Goal: Task Accomplishment & Management: Use online tool/utility

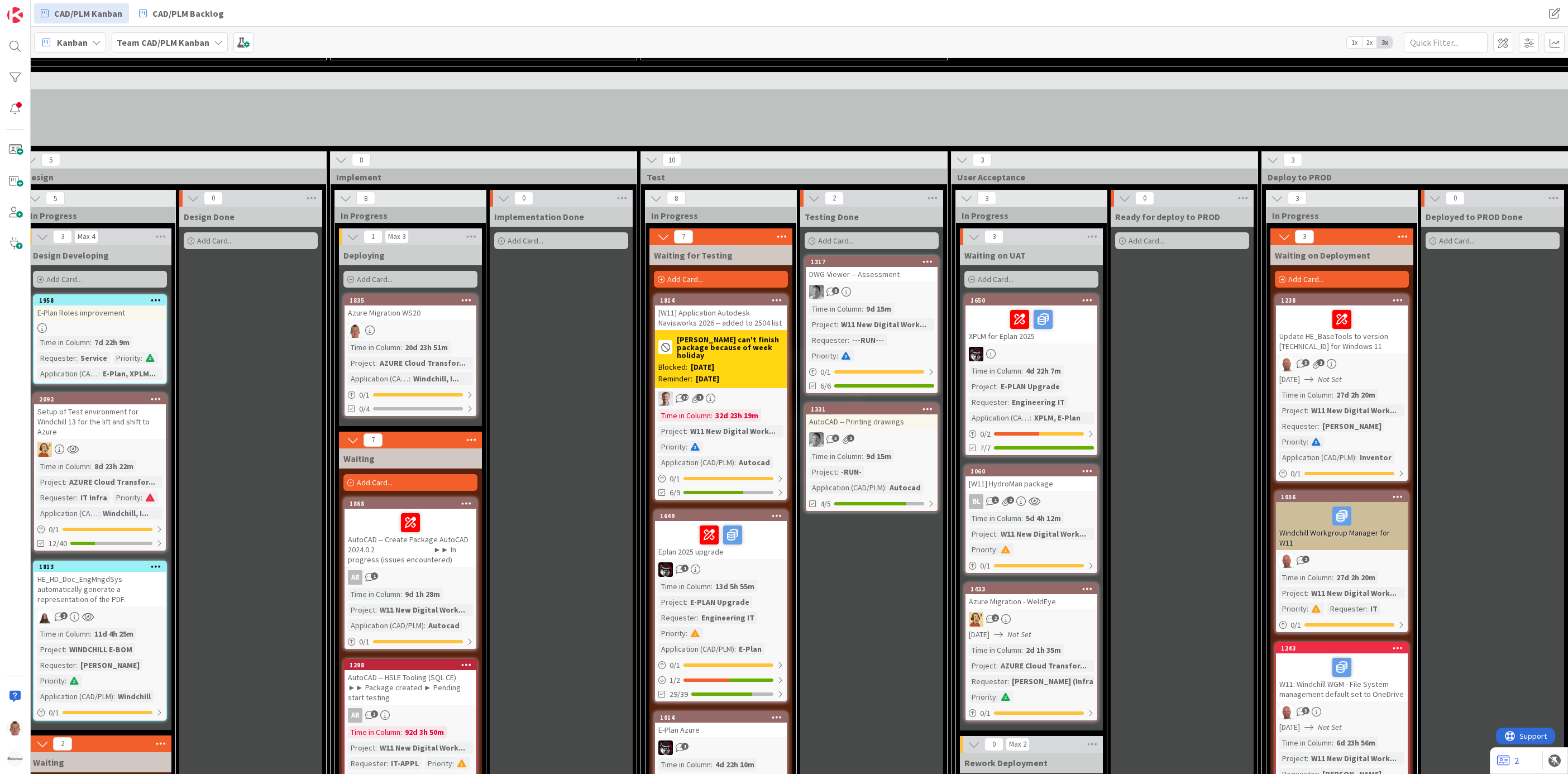
scroll to position [1619, 627]
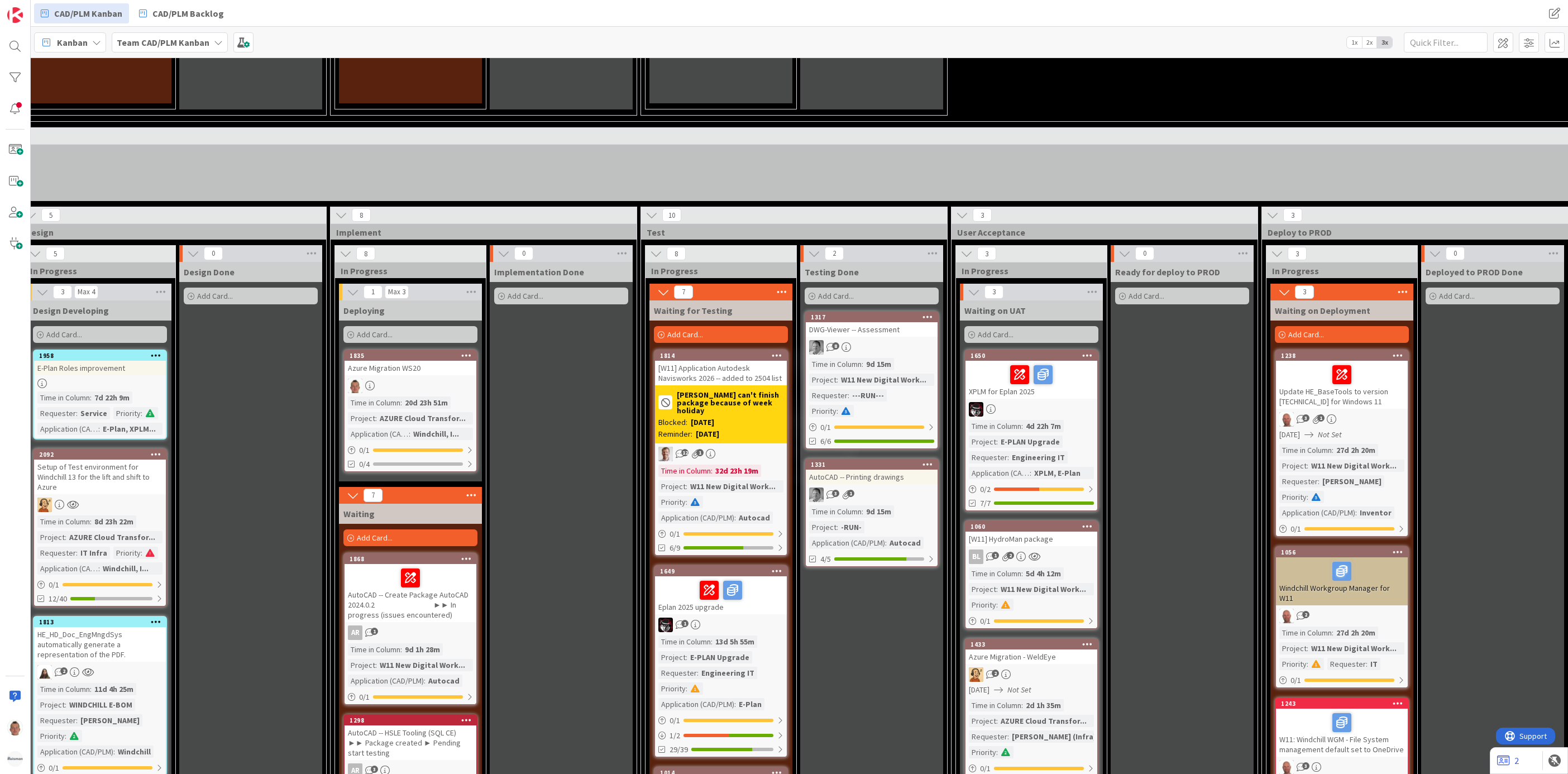
click at [424, 365] on div "1835 Azure Migration WS20 Time in Column : 20d 23h 51m Project : AZURE Cloud Tr…" at bounding box center [410, 411] width 134 height 123
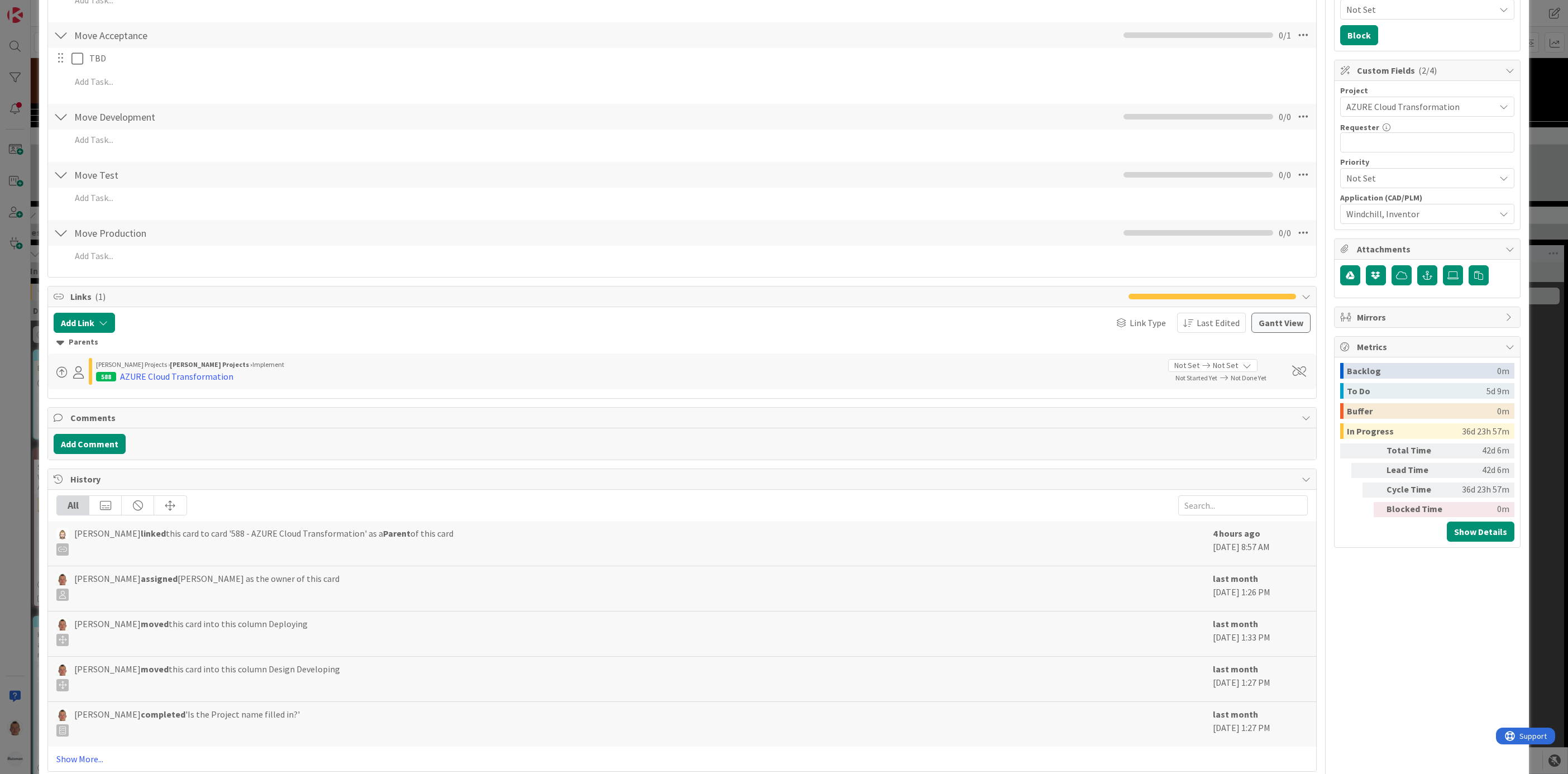
scroll to position [419, 0]
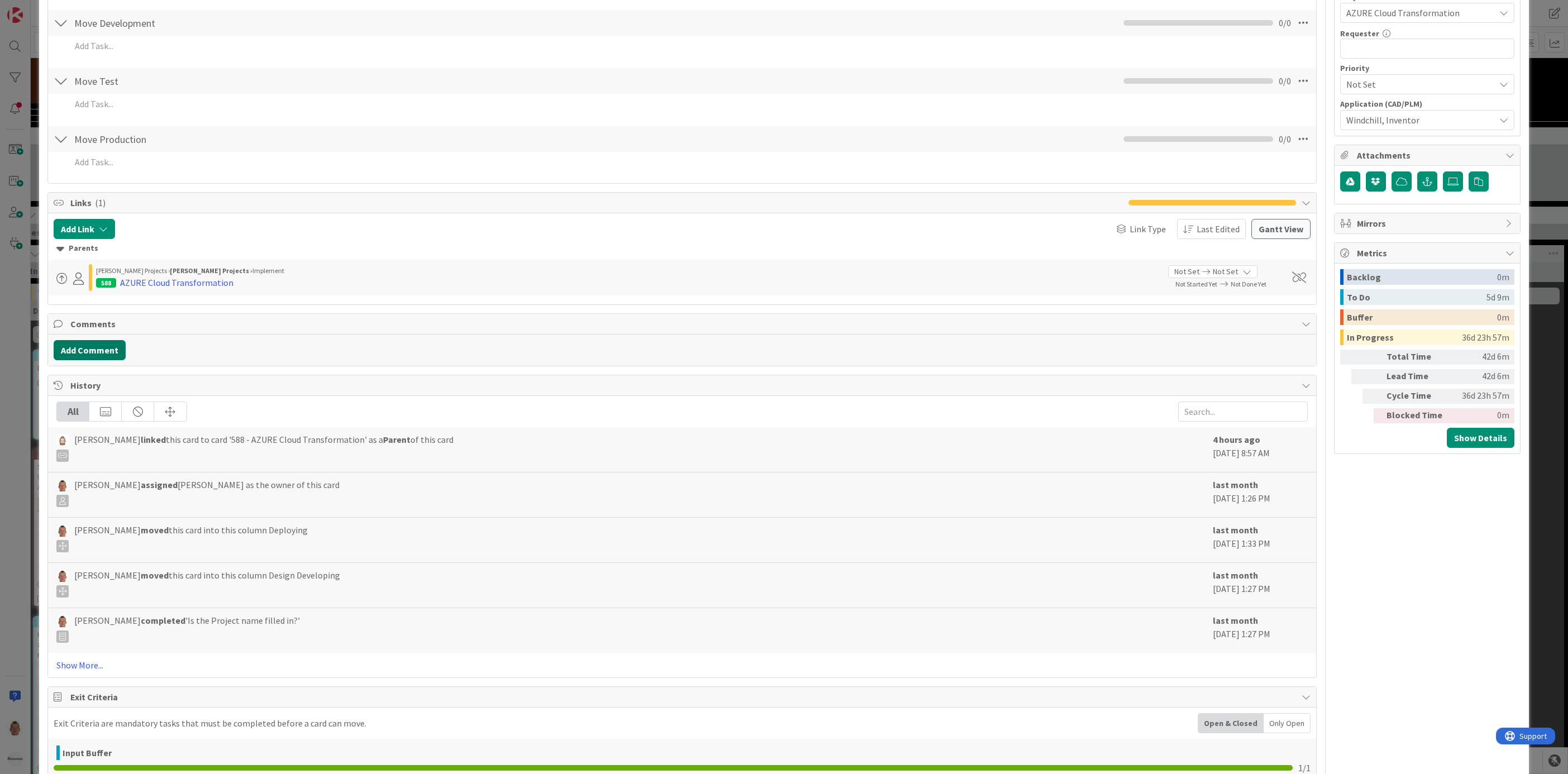
click at [106, 355] on button "Add Comment" at bounding box center [89, 350] width 72 height 20
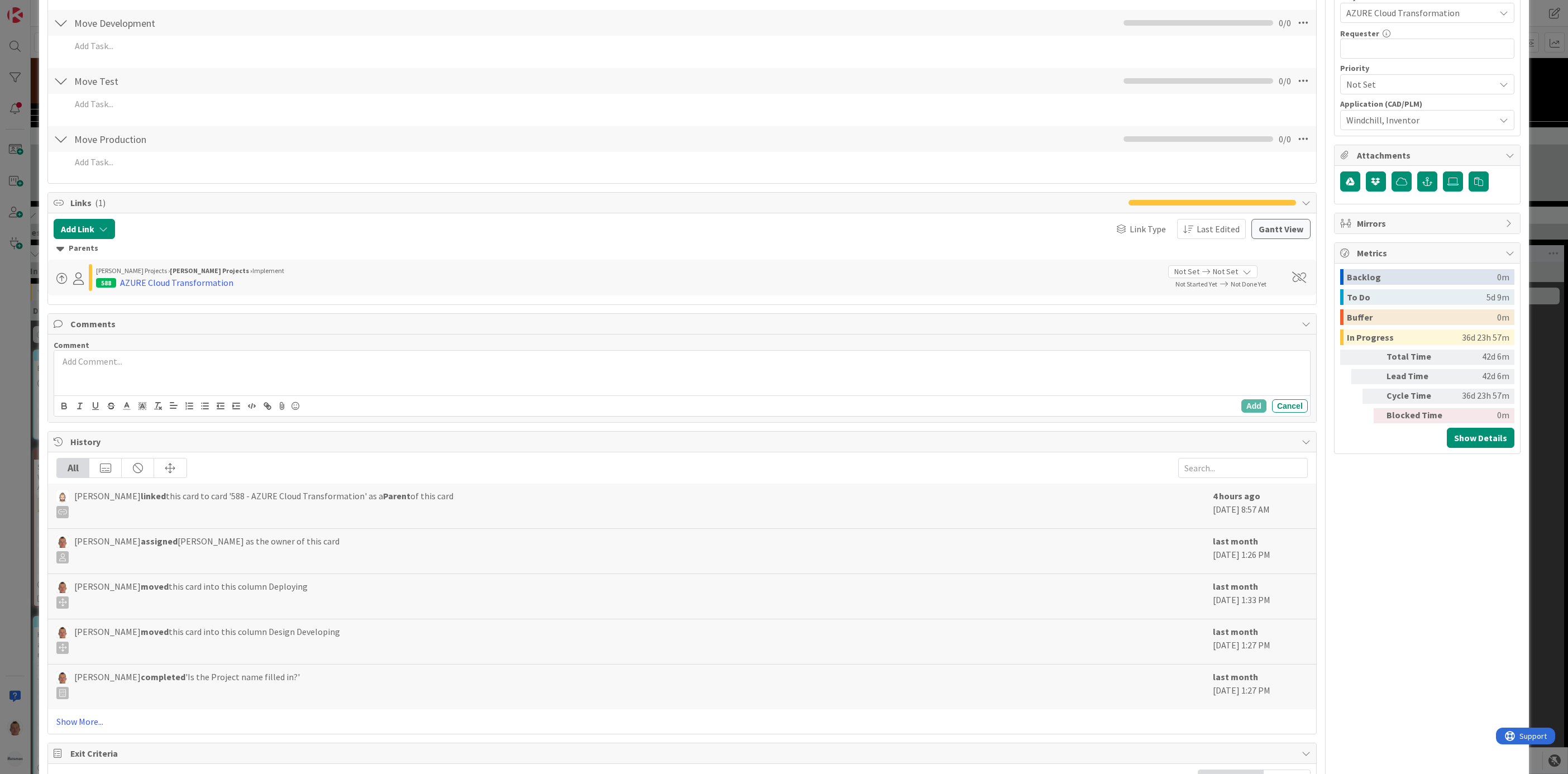
click at [113, 385] on div at bounding box center [682, 373] width 1256 height 44
click at [1045, 406] on button "Add" at bounding box center [1253, 406] width 25 height 13
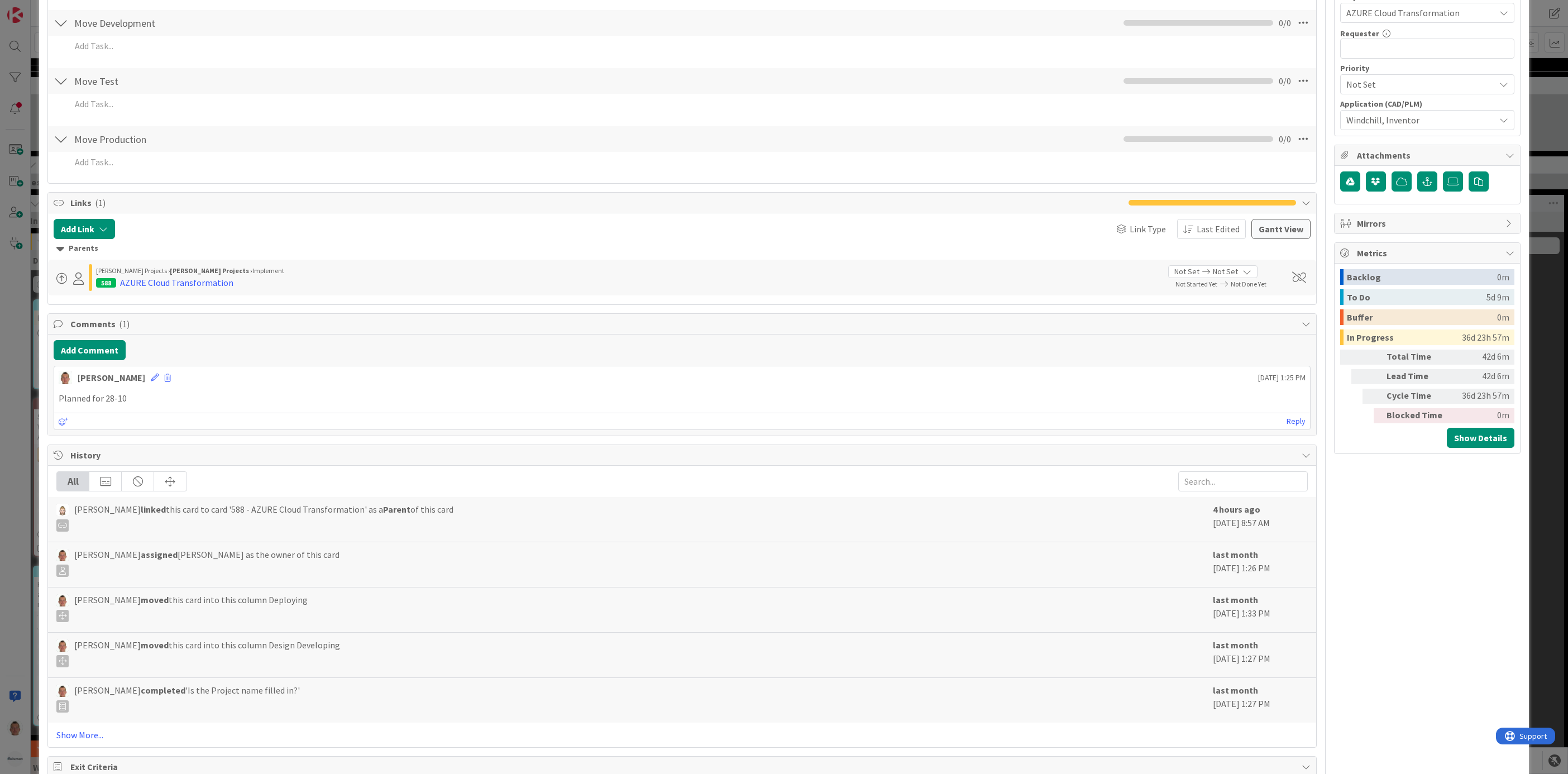
click at [1045, 325] on div "ID 1835 Team CAD/PLM Kanban Deploying Title 20 / 128 Azure Migration WS20 Descr…" at bounding box center [784, 387] width 1568 height 774
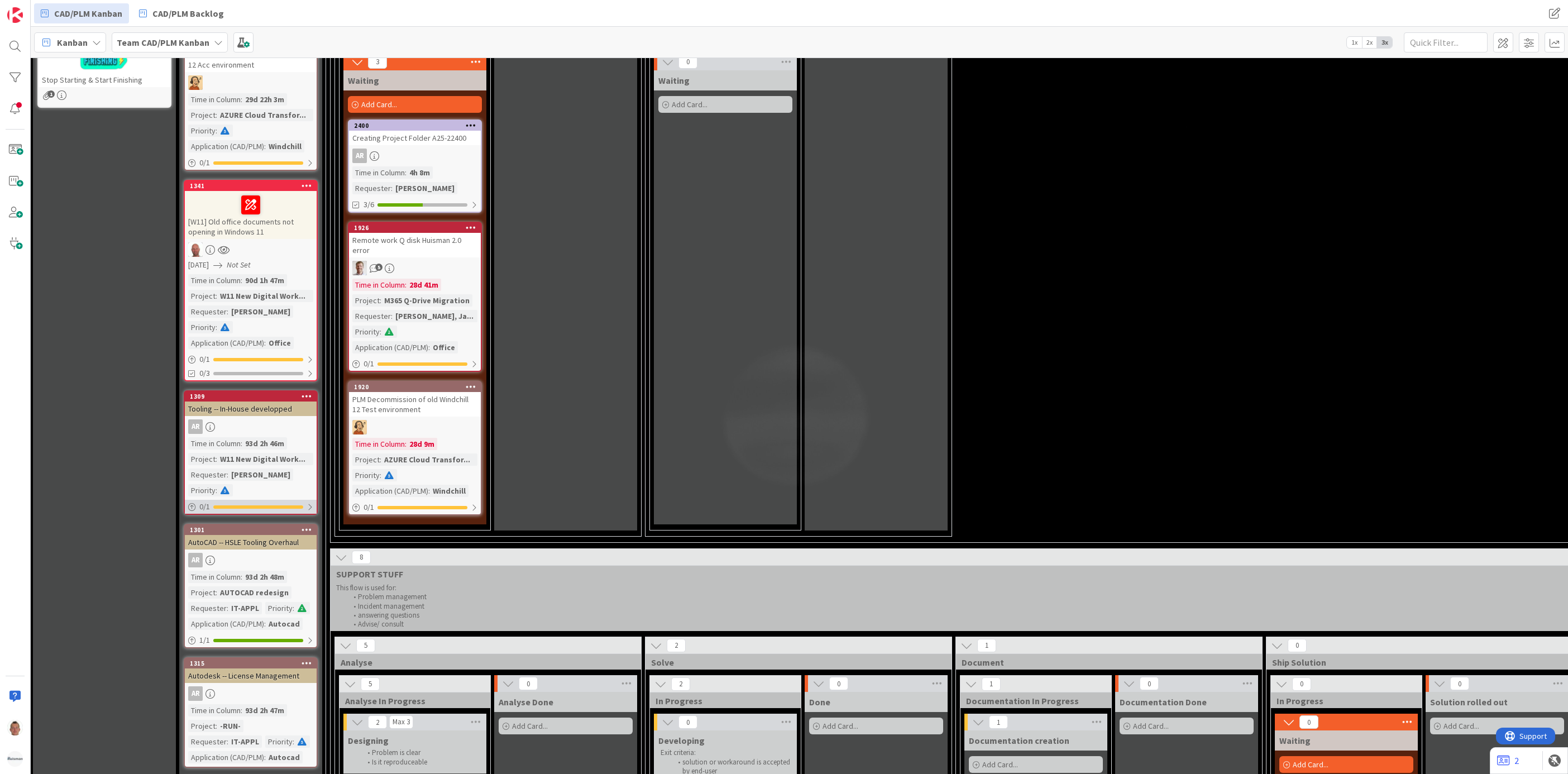
scroll to position [0, 2]
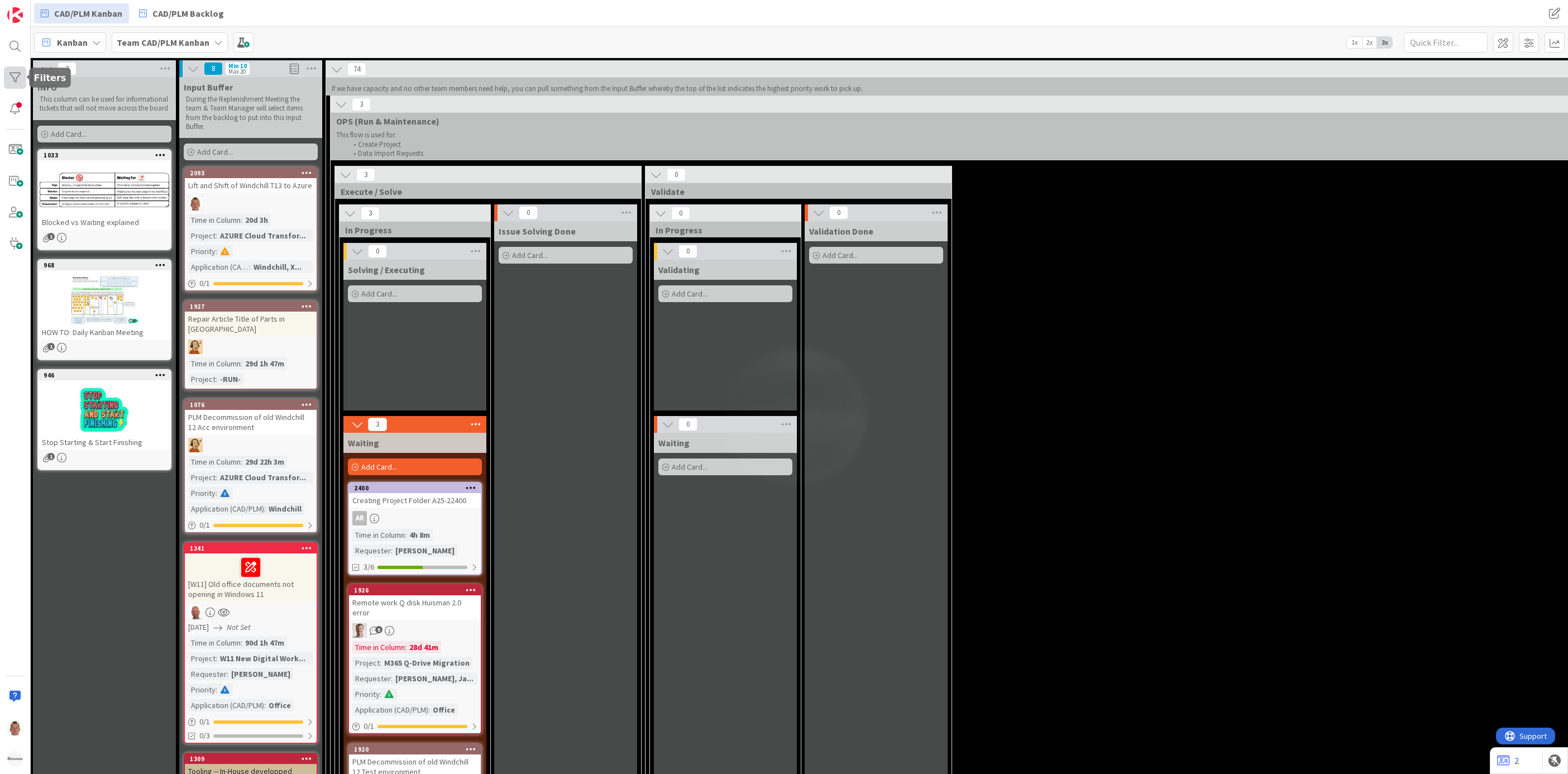
click at [17, 79] on div at bounding box center [15, 77] width 23 height 23
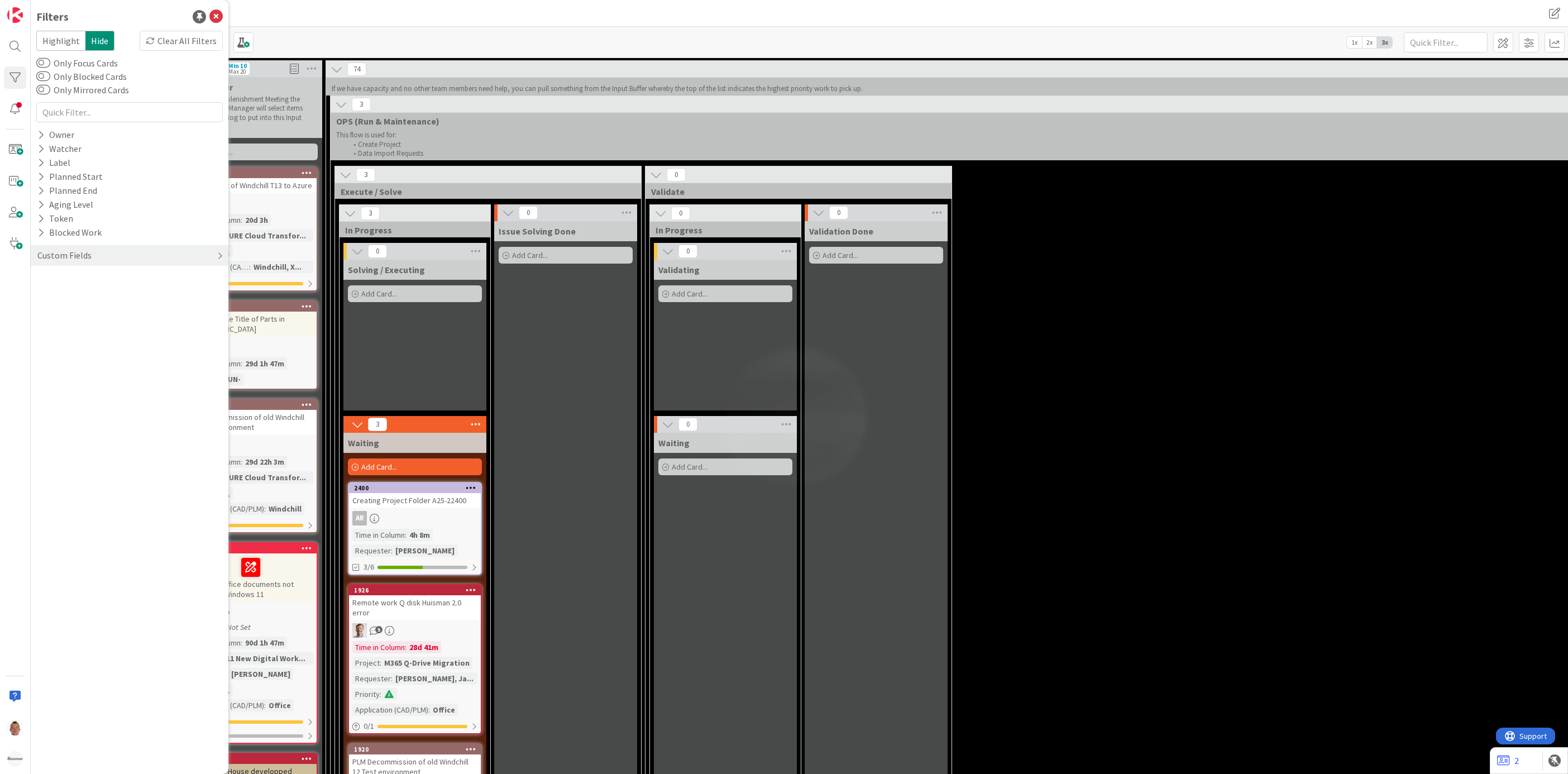
click at [116, 253] on div "Custom Fields" at bounding box center [129, 256] width 198 height 21
click at [98, 274] on div "Project" at bounding box center [129, 278] width 198 height 14
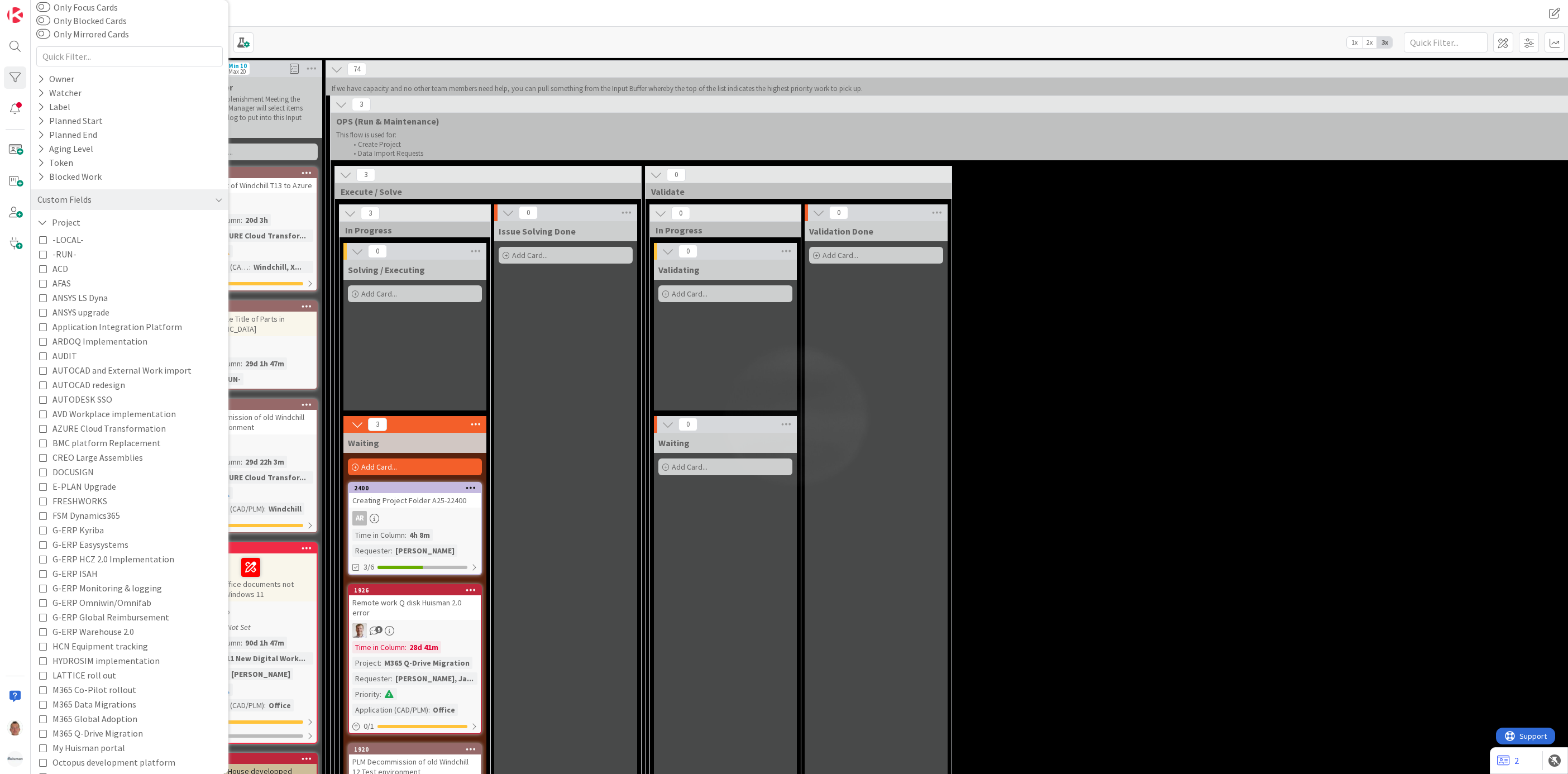
scroll to position [248, 0]
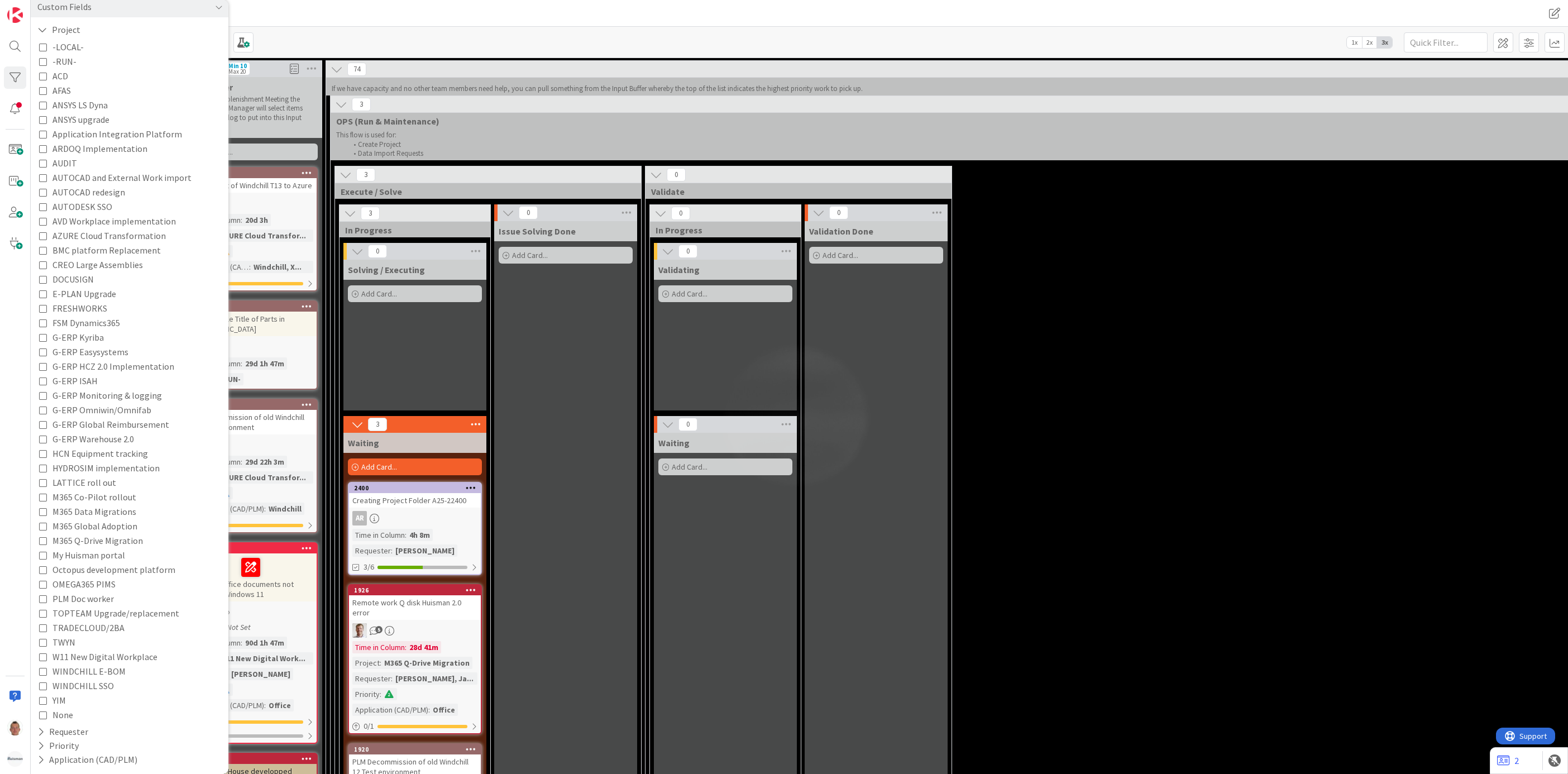
click at [72, 516] on span "None" at bounding box center [63, 715] width 21 height 15
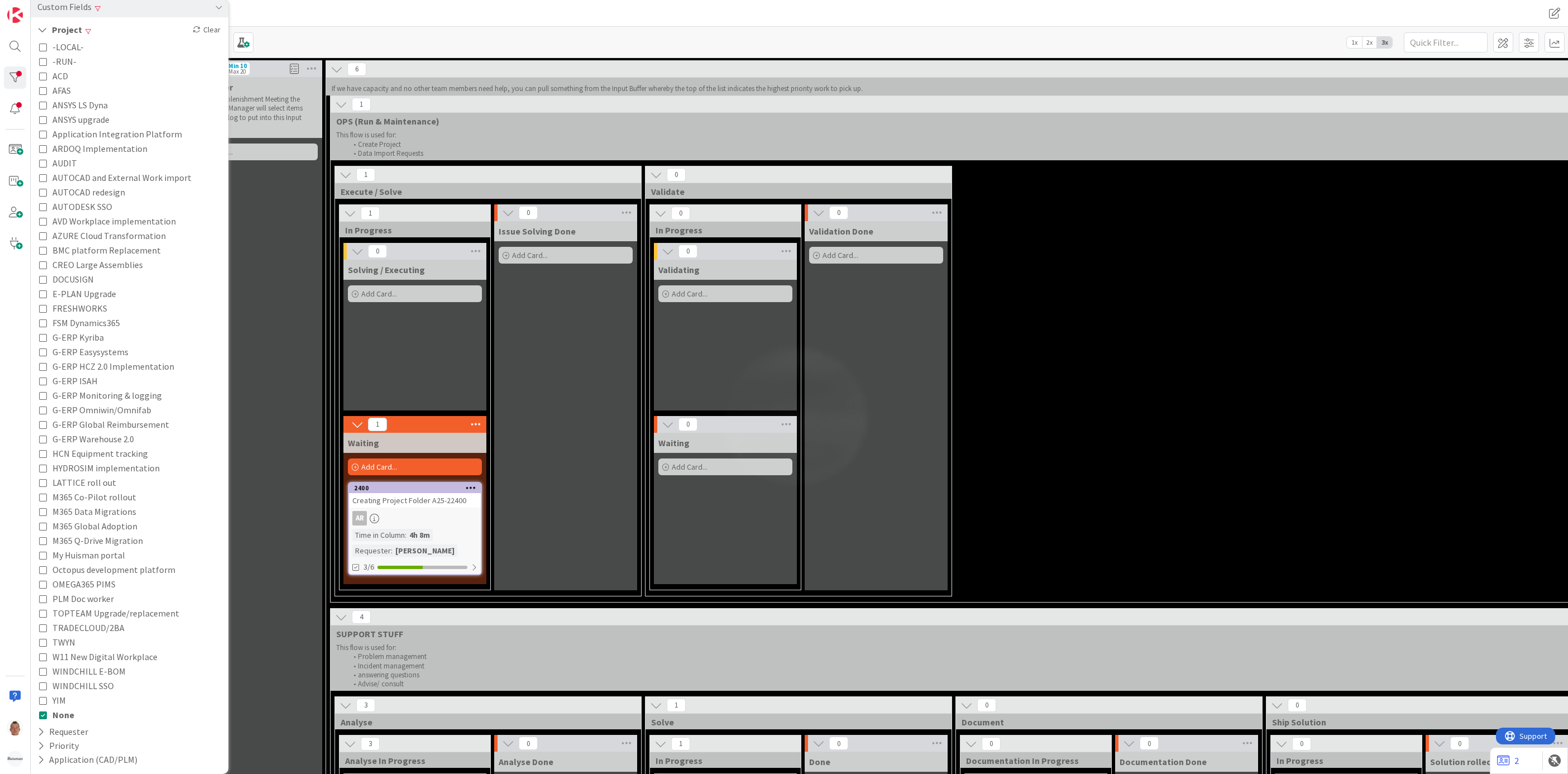
click at [1045, 436] on div "1 Execute / Solve 1 In Progress 0 Solving / Executing Add Card... 1 Waiting Add…" at bounding box center [1264, 384] width 1863 height 436
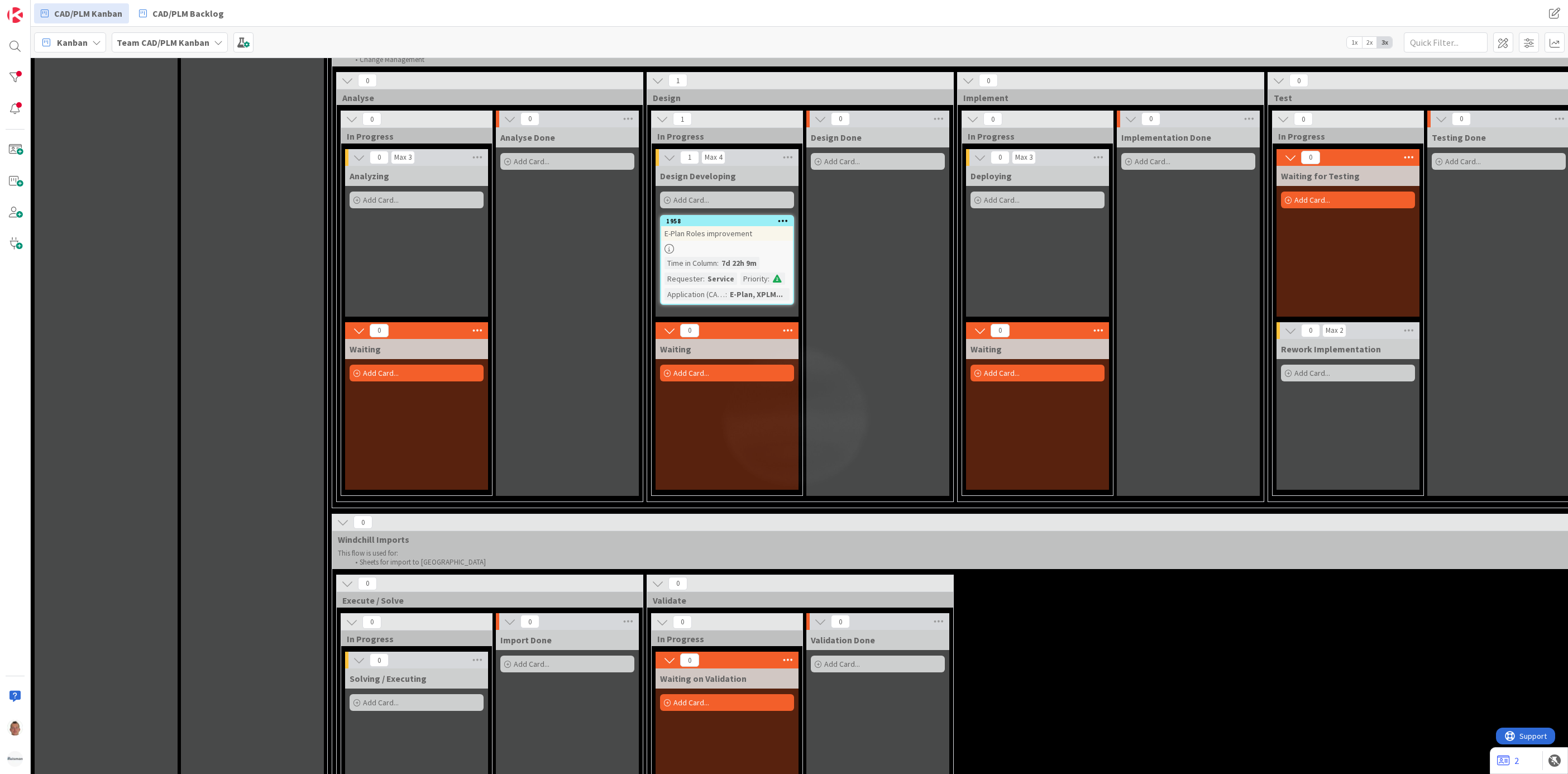
scroll to position [961, 0]
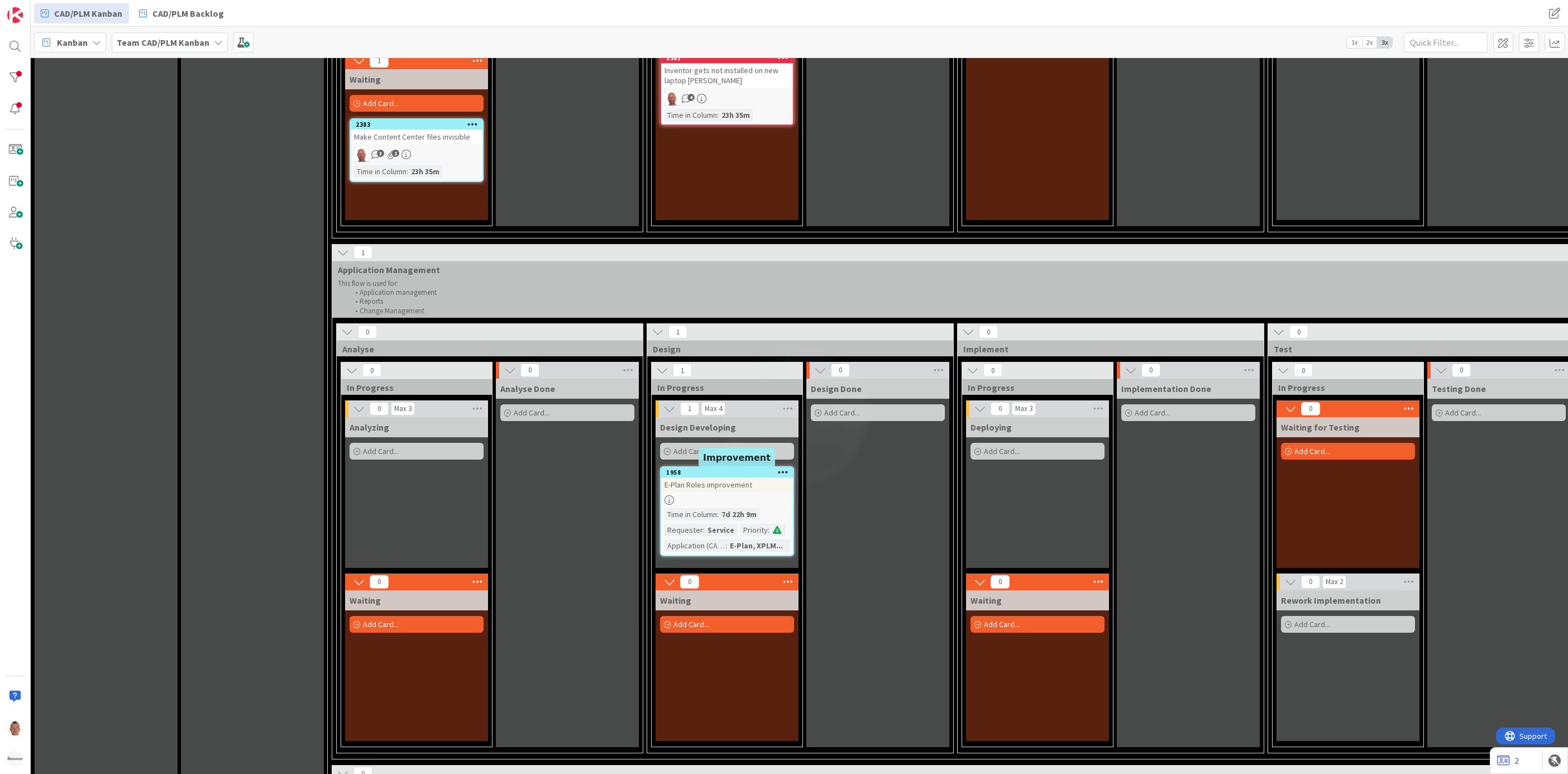
click at [740, 471] on div "1958" at bounding box center [729, 473] width 127 height 8
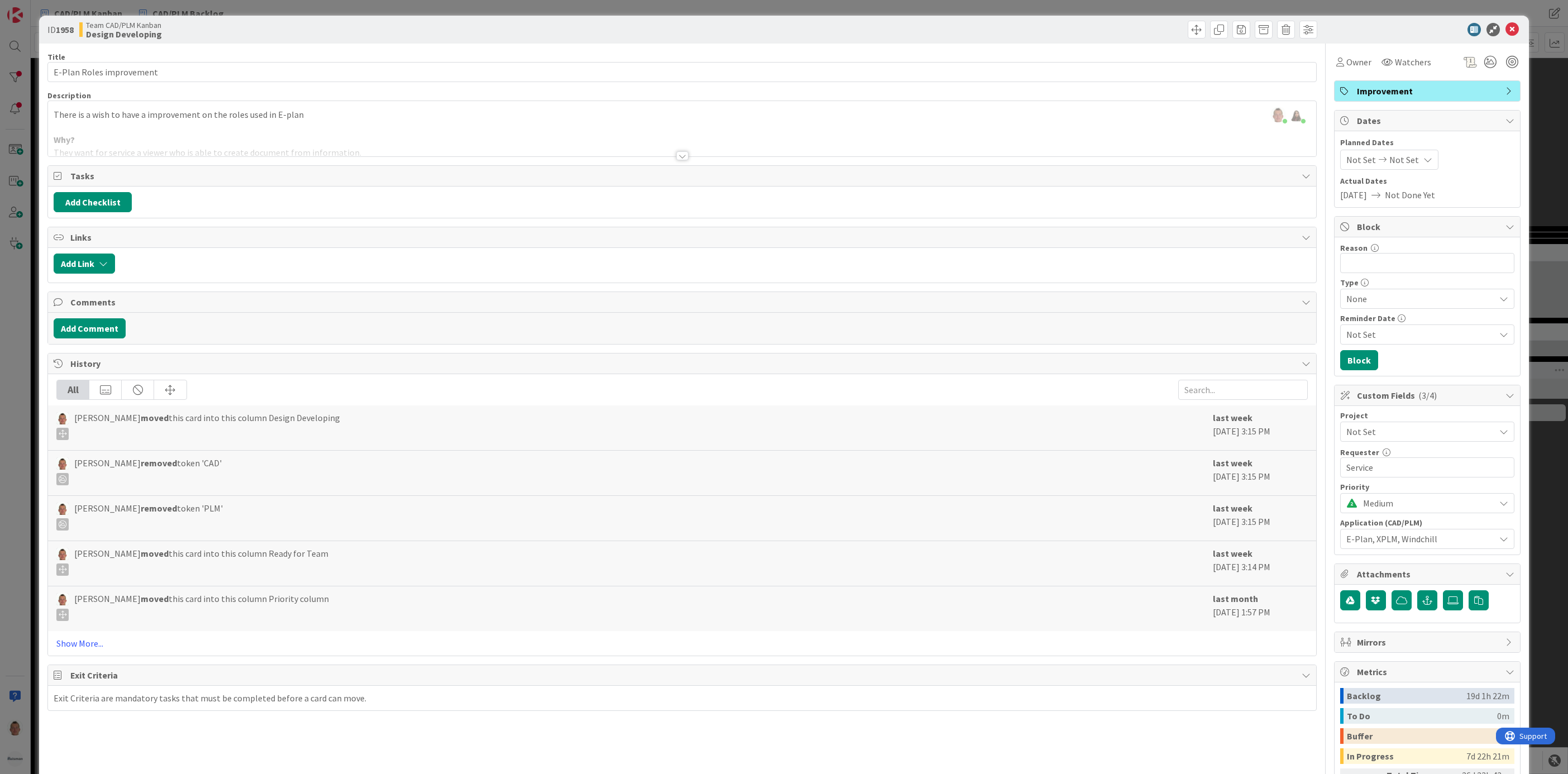
click at [1045, 432] on span "Not Set" at bounding box center [1418, 432] width 143 height 16
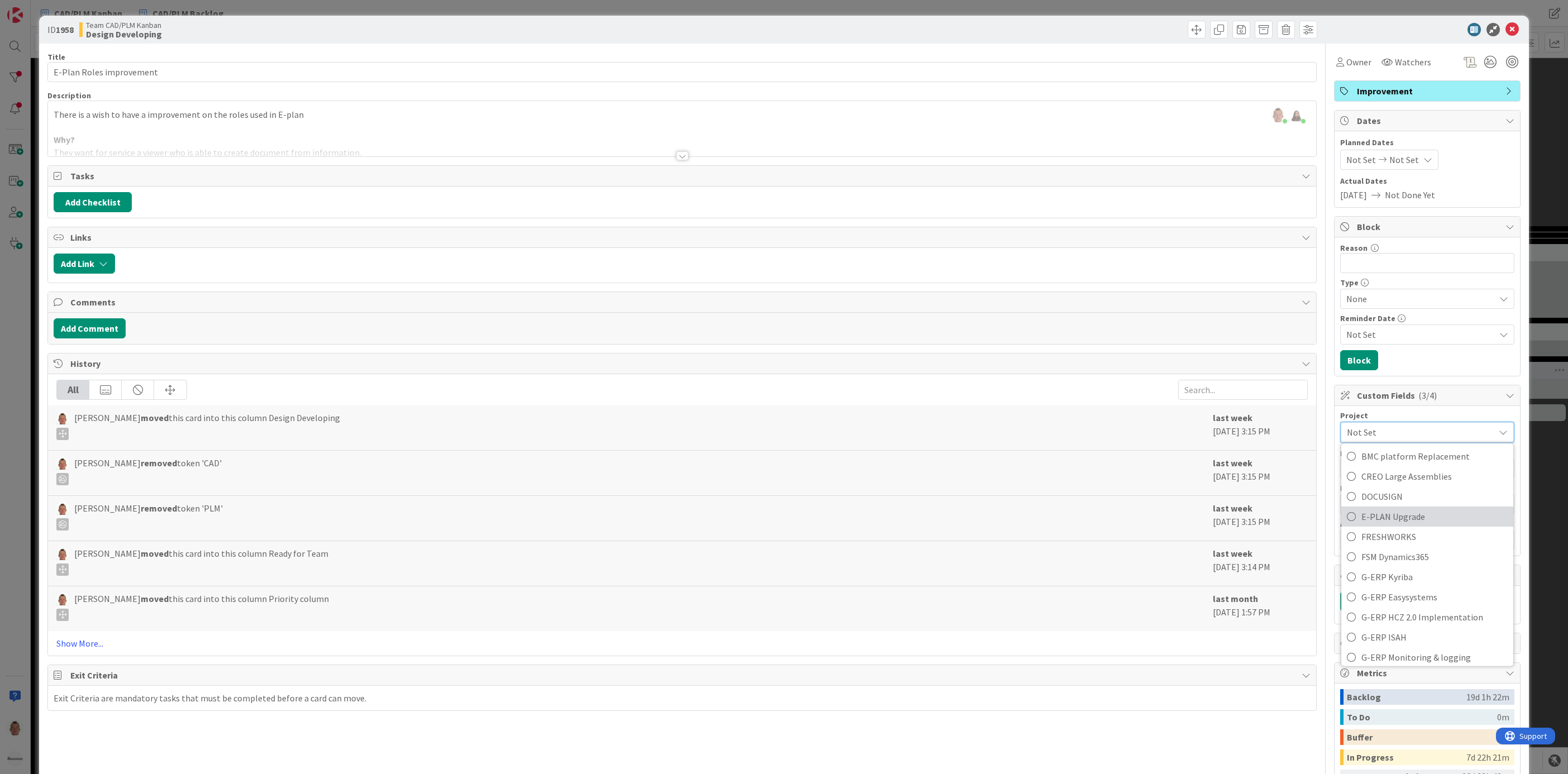
click at [1045, 516] on span "E-PLAN Upgrade" at bounding box center [1435, 517] width 146 height 17
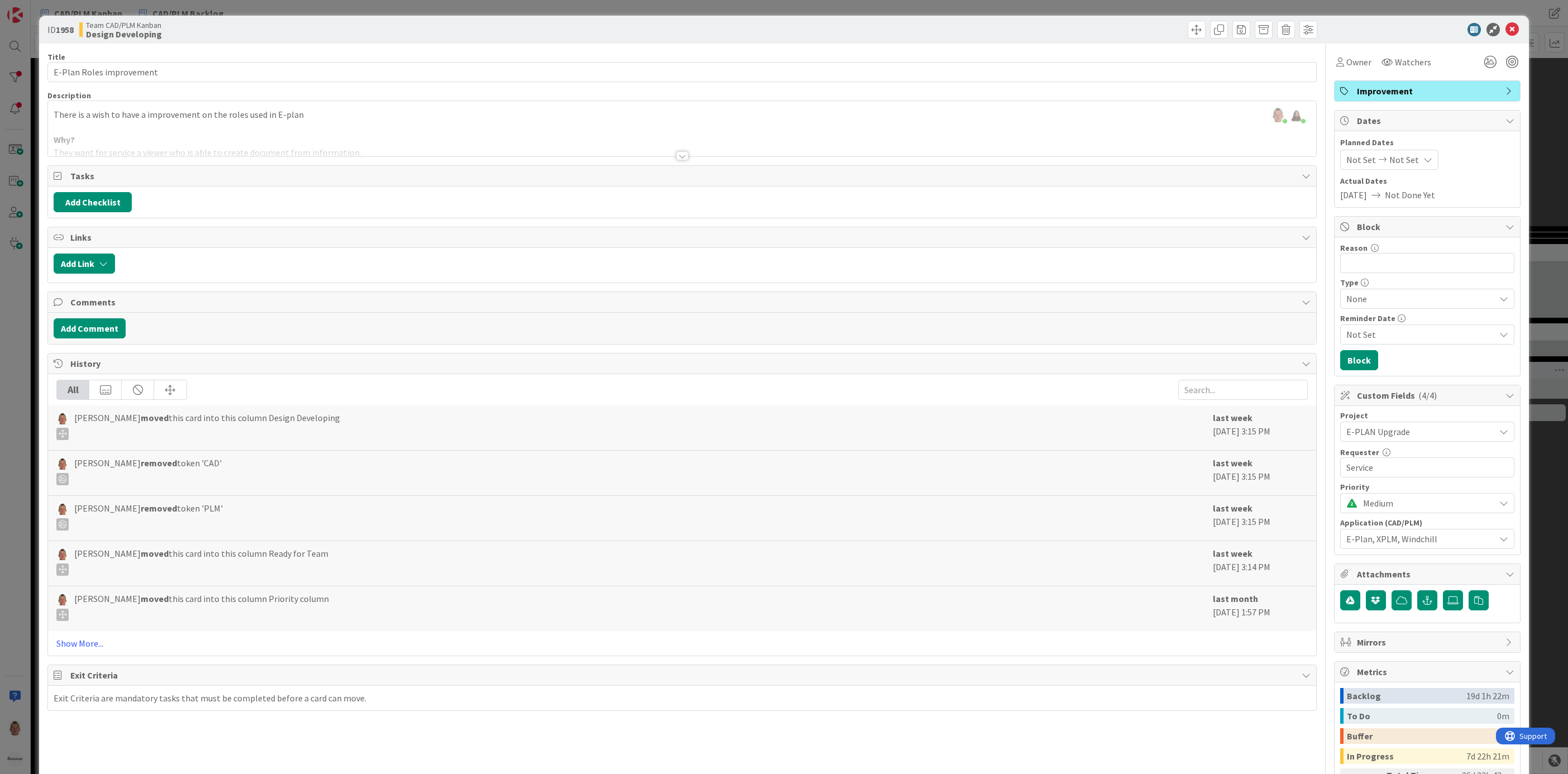
click at [1045, 495] on div "ID 1958 Team CAD/PLM Kanban Design Developing Title 24 / 128 E-Plan Roles impro…" at bounding box center [784, 387] width 1568 height 774
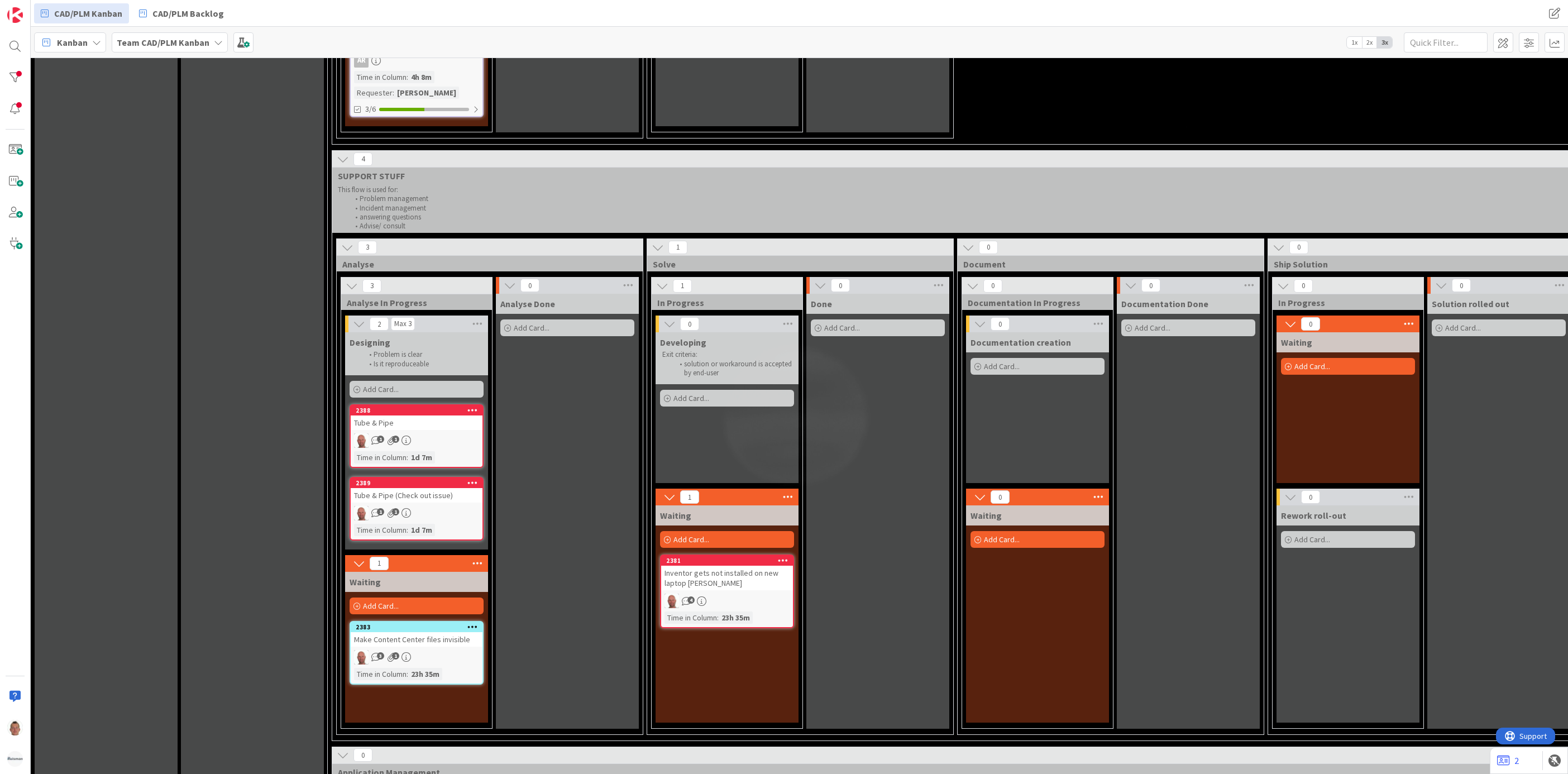
click at [744, 516] on div "Inventor gets not installed on new laptop [PERSON_NAME]" at bounding box center [727, 578] width 132 height 24
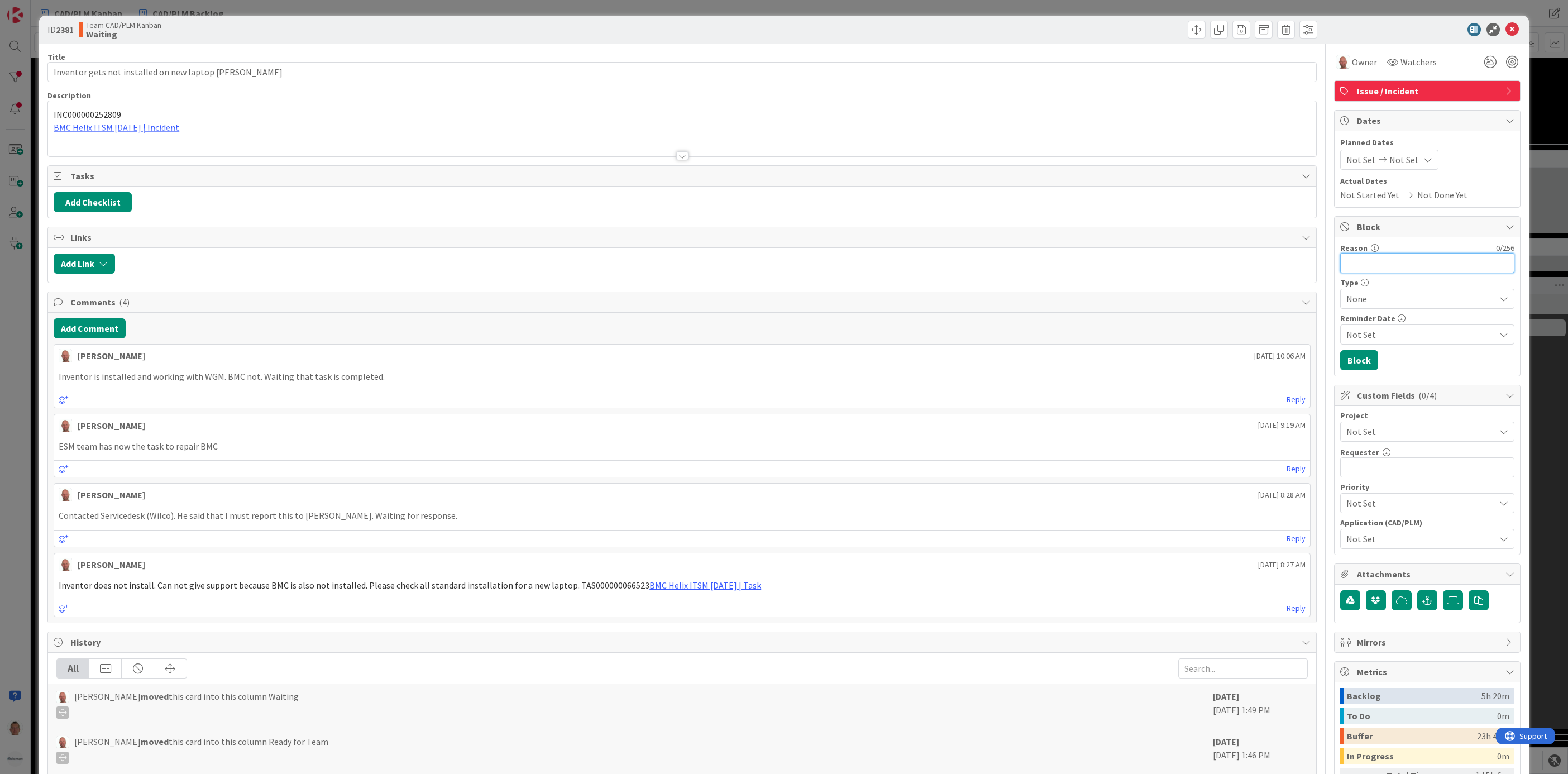
click at [1045, 268] on input "Reason" at bounding box center [1427, 263] width 174 height 20
click at [1045, 436] on span "Not Set" at bounding box center [1418, 432] width 143 height 16
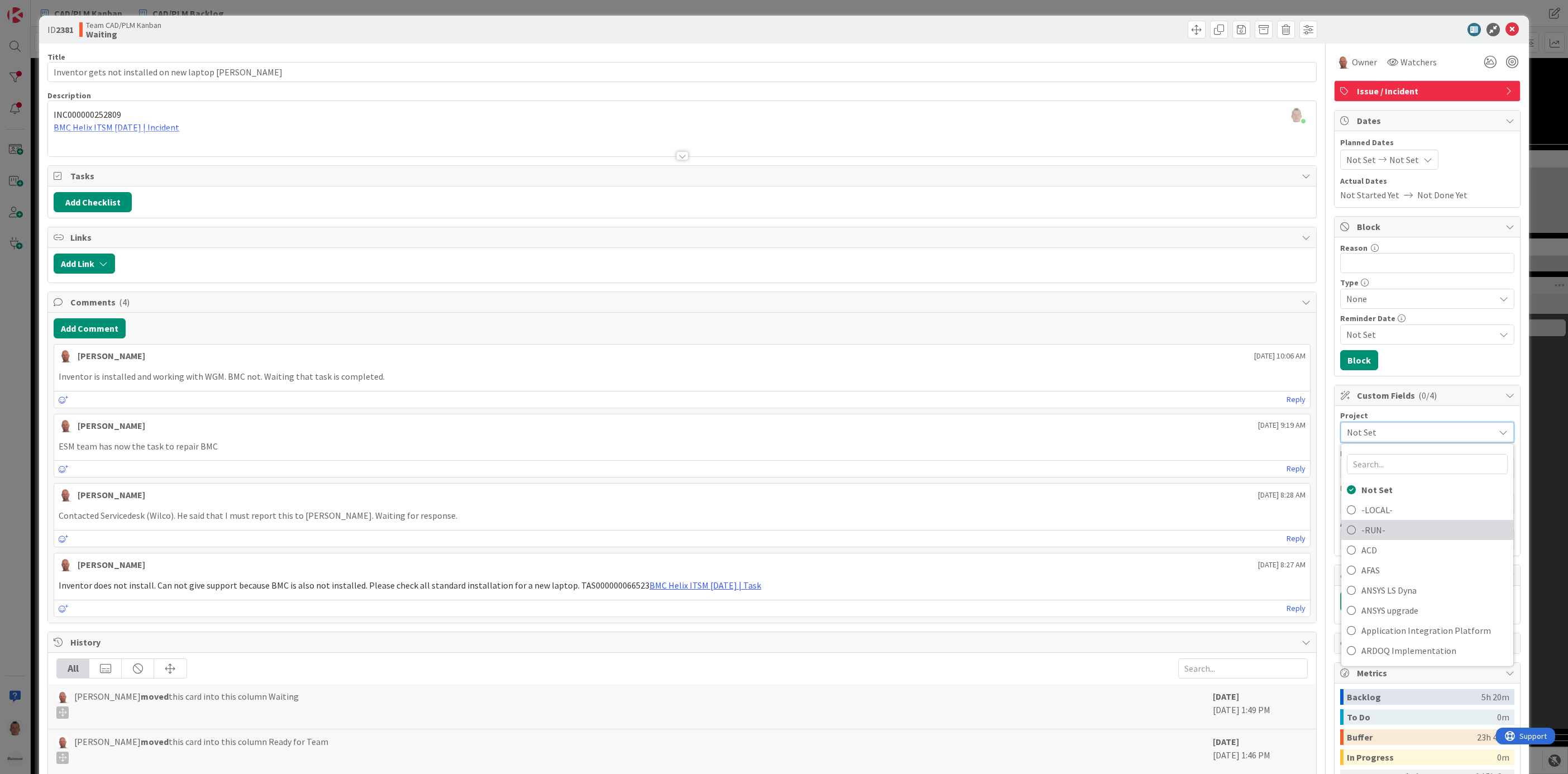
click at [1045, 516] on span "-RUN-" at bounding box center [1435, 530] width 146 height 17
click at [1045, 456] on div "ID 2381 Team CAD/PLM Kanban Waiting Title 51 / 128 Inventor gets not installed …" at bounding box center [784, 387] width 1568 height 774
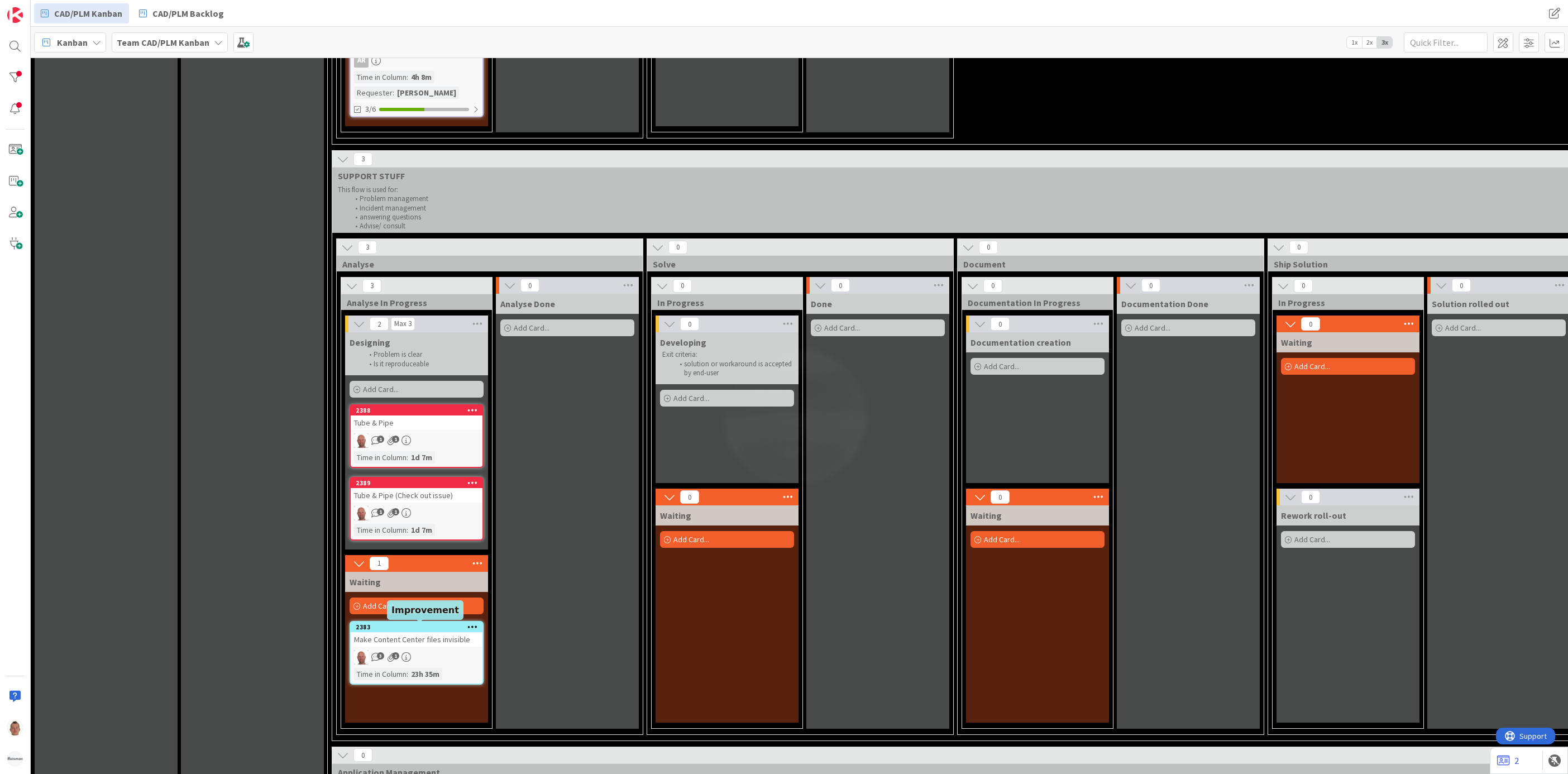
click at [372, 516] on div "2383" at bounding box center [416, 627] width 132 height 10
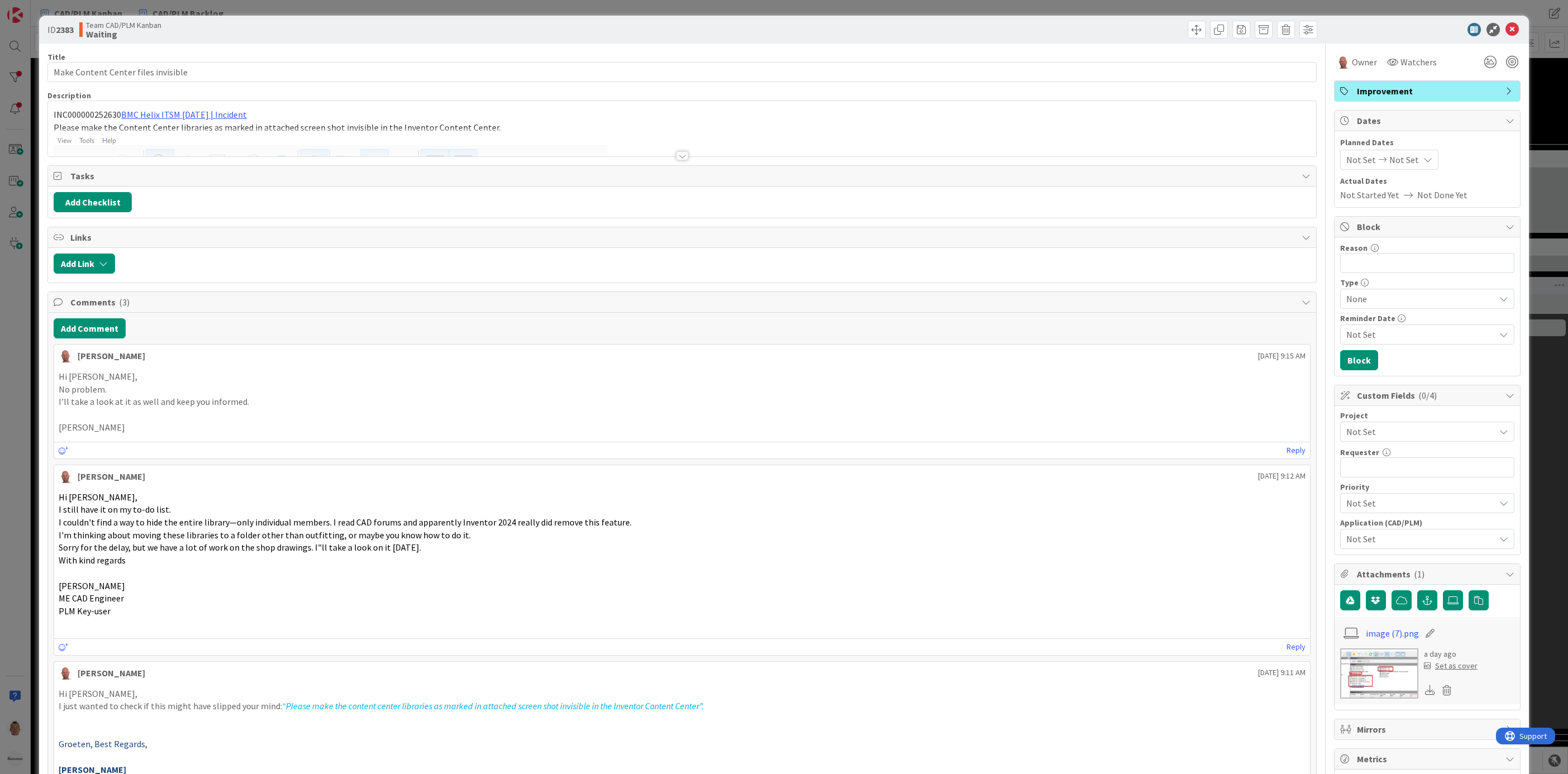
click at [1045, 433] on span "Not Set" at bounding box center [1418, 432] width 143 height 16
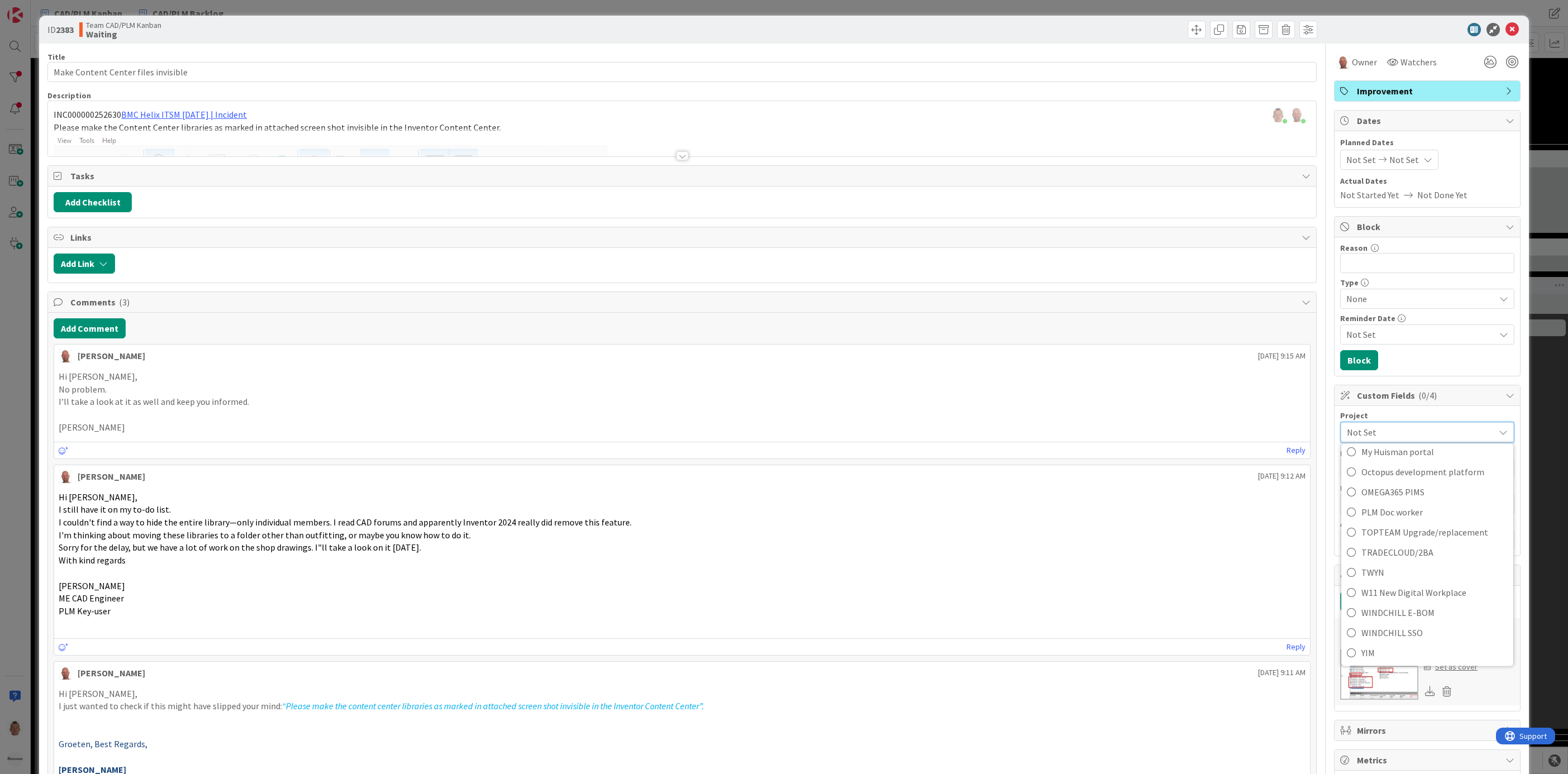
scroll to position [764, 0]
click at [1045, 516] on span "W11 New Digital Workplace" at bounding box center [1435, 592] width 146 height 17
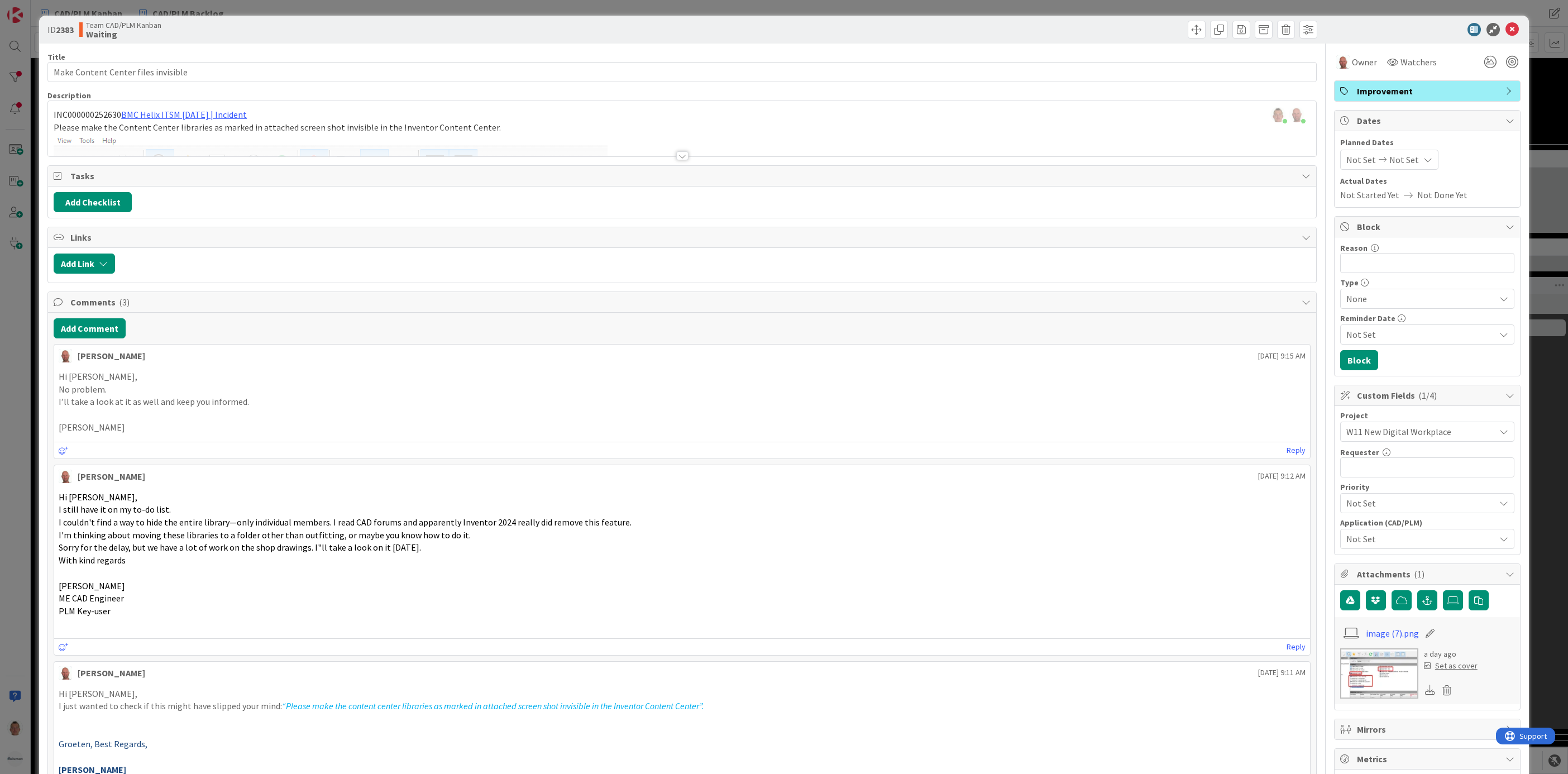
drag, startPoint x: 1538, startPoint y: 515, endPoint x: 1531, endPoint y: 515, distance: 7.0
click at [1045, 515] on div "ID 2383 Team CAD/PLM Kanban Waiting Title 35 / 128 Make Content Center files in…" at bounding box center [784, 387] width 1568 height 774
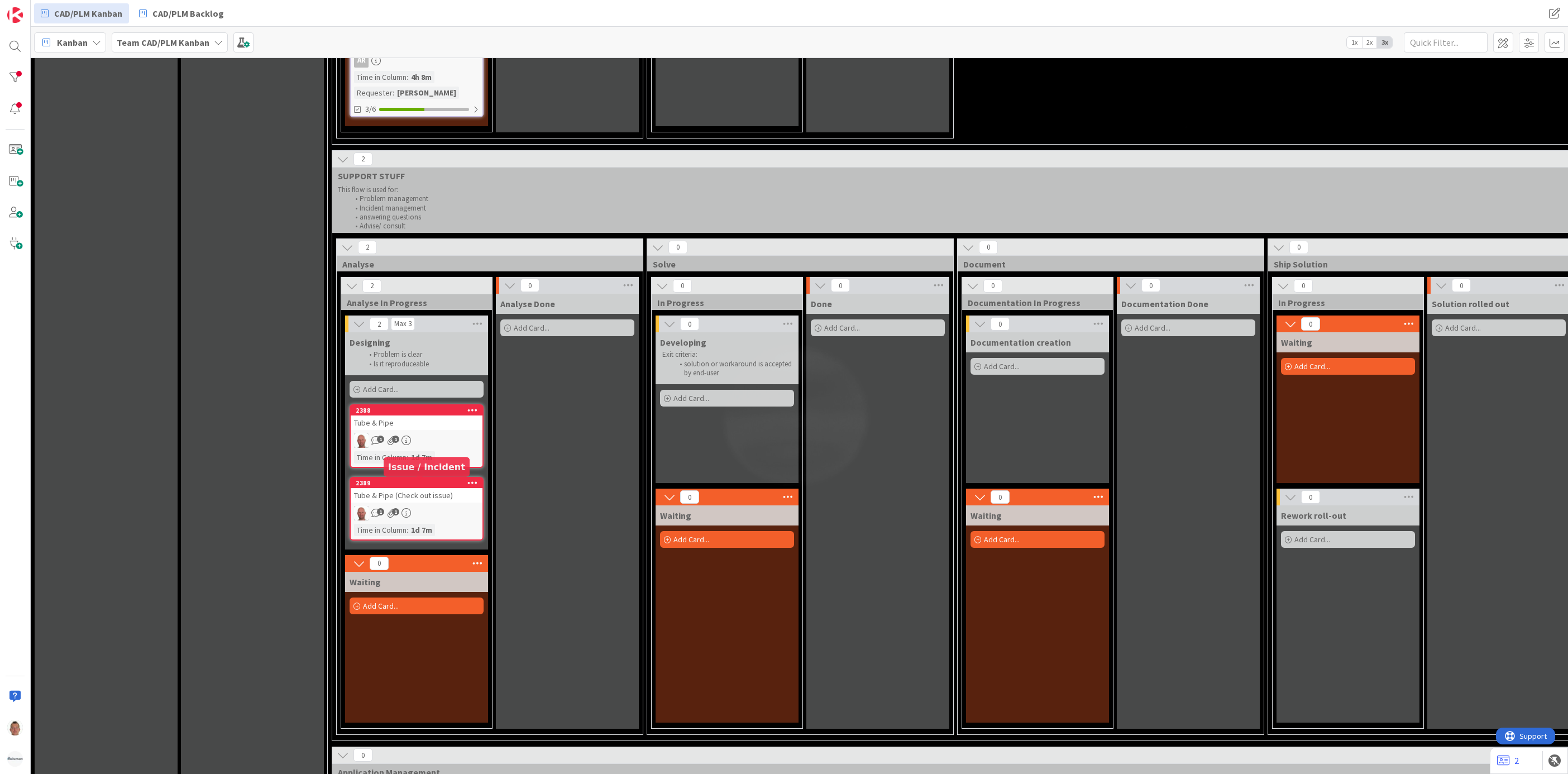
click at [424, 482] on div "2389" at bounding box center [419, 483] width 127 height 8
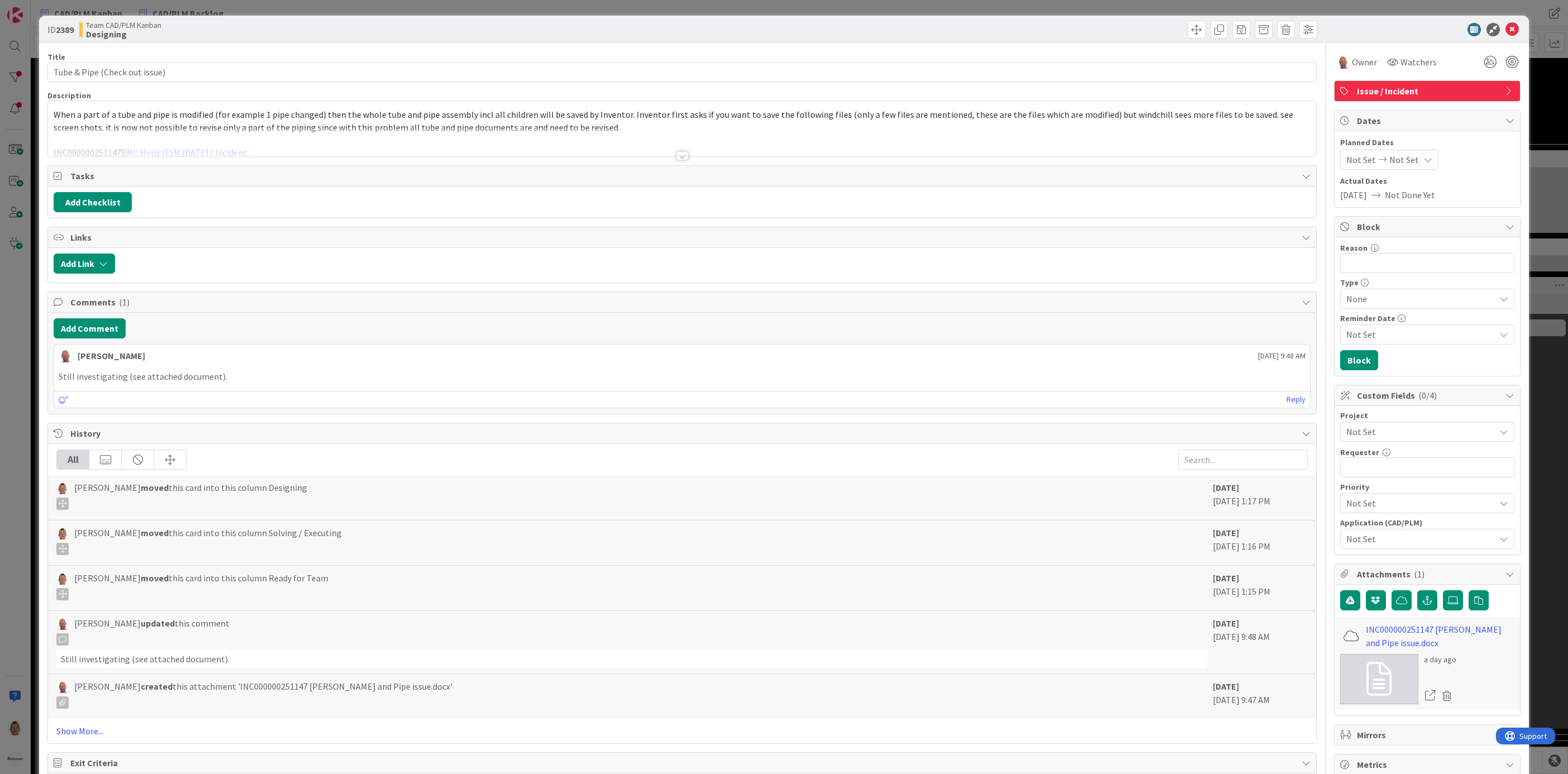
click at [1045, 438] on span "Not Set" at bounding box center [1418, 432] width 143 height 16
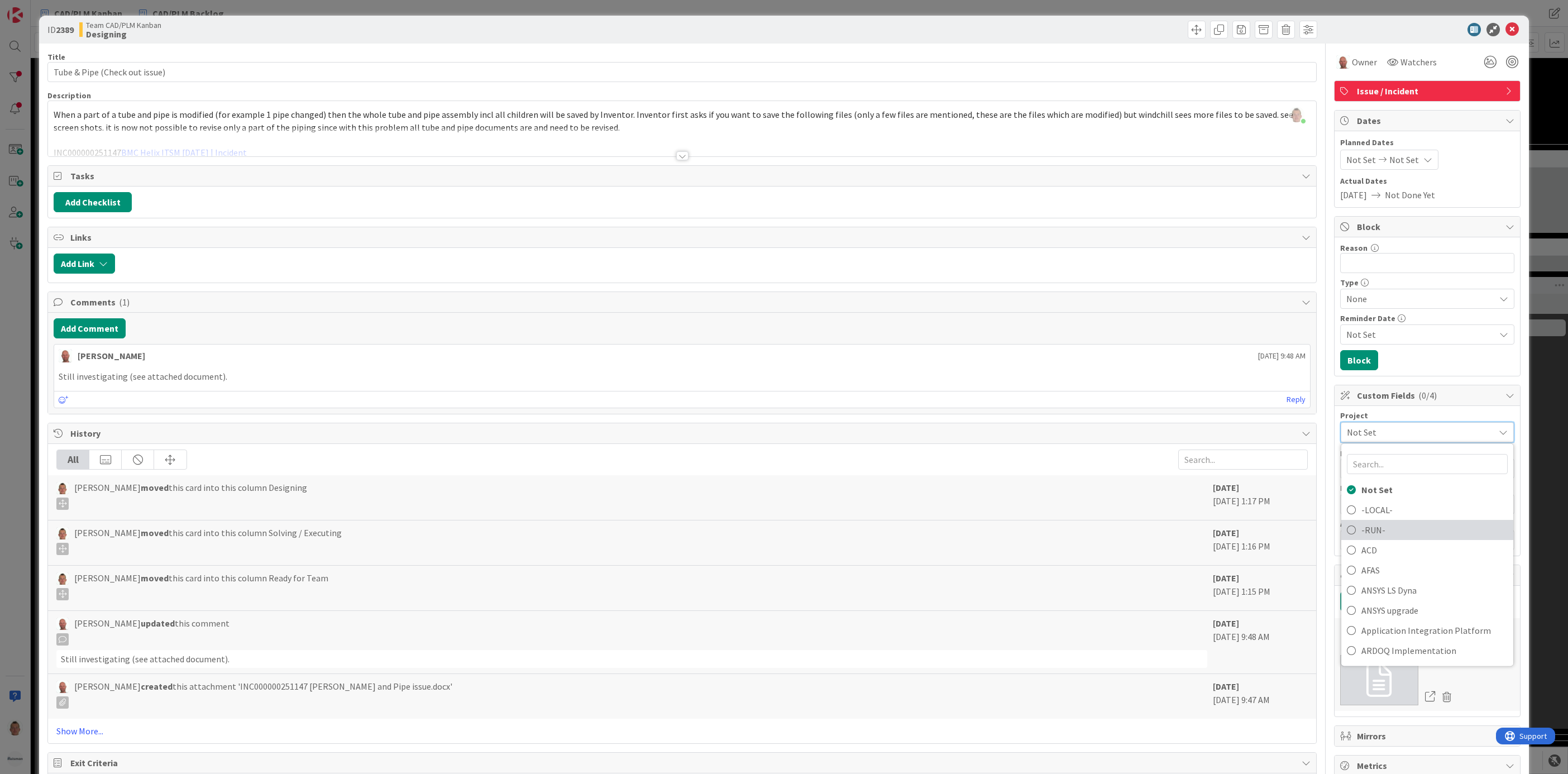
click at [1045, 516] on span "-RUN-" at bounding box center [1435, 530] width 146 height 17
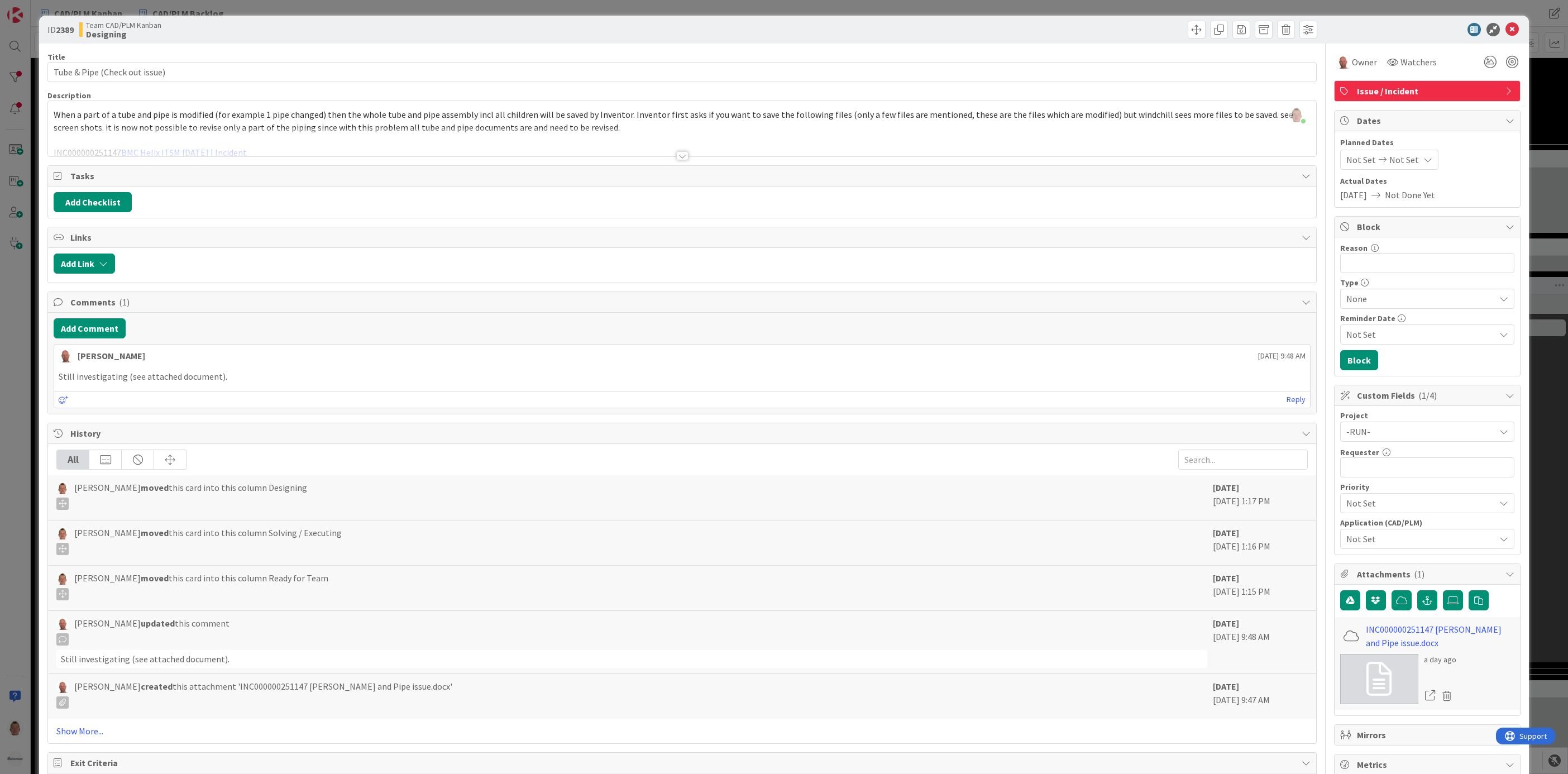
click at [1045, 473] on div "ID 2389 Team CAD/PLM Kanban Designing Title 29 / 128 Tube & Pipe (Check out iss…" at bounding box center [784, 387] width 1568 height 774
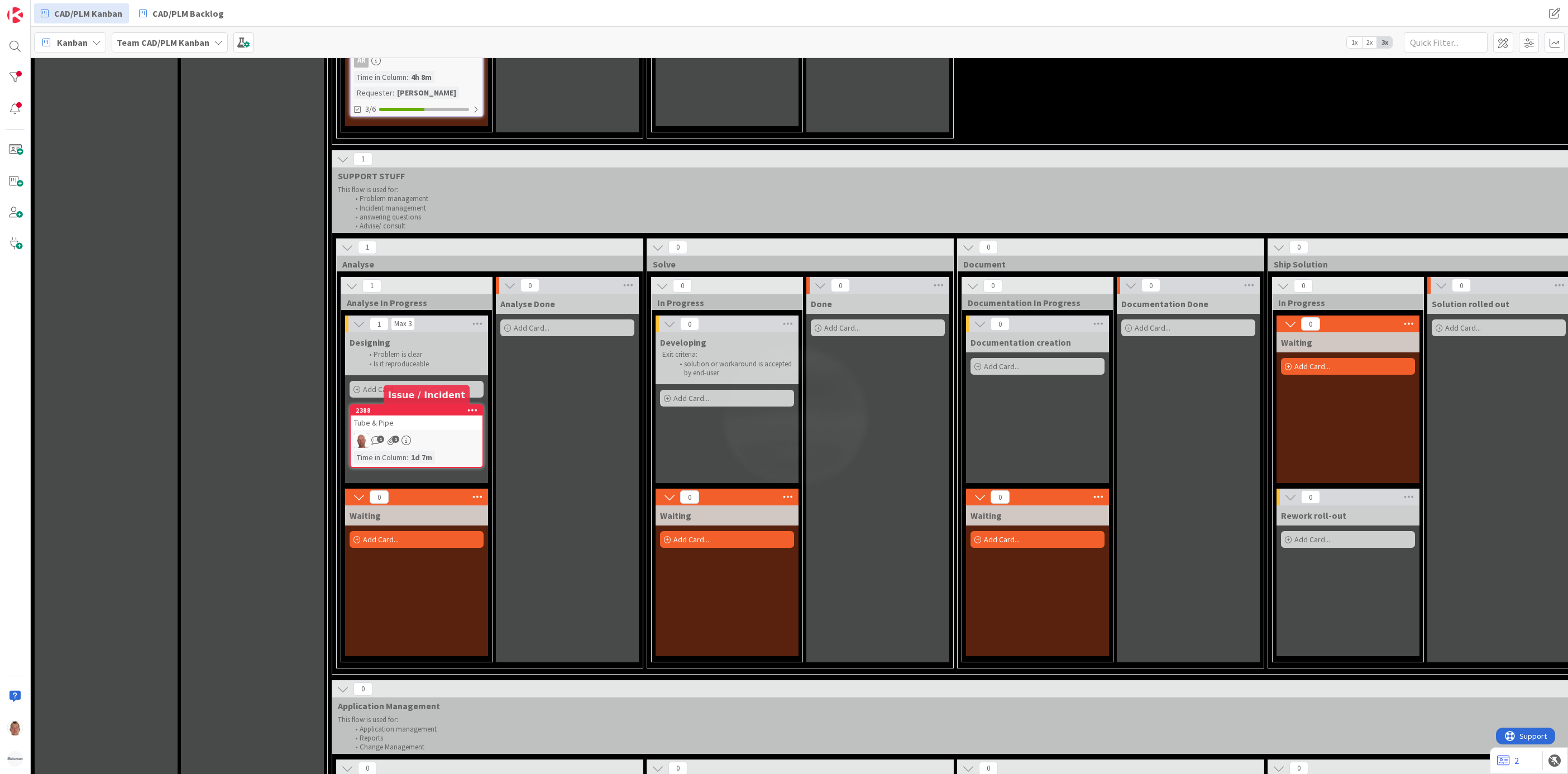
click at [368, 409] on div "2388" at bounding box center [419, 410] width 127 height 8
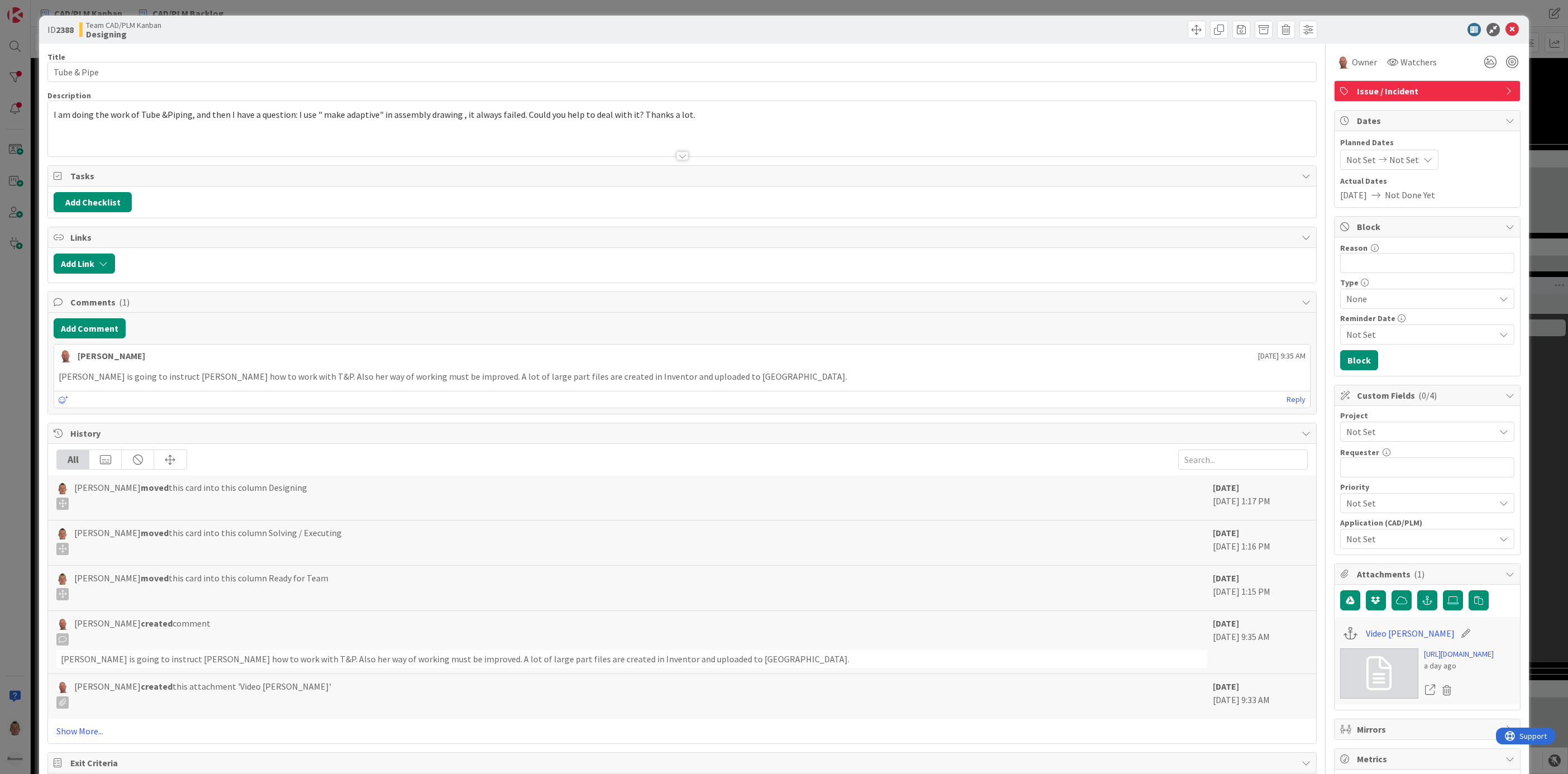
click at [1045, 516] on div "Not Set" at bounding box center [1427, 539] width 174 height 20
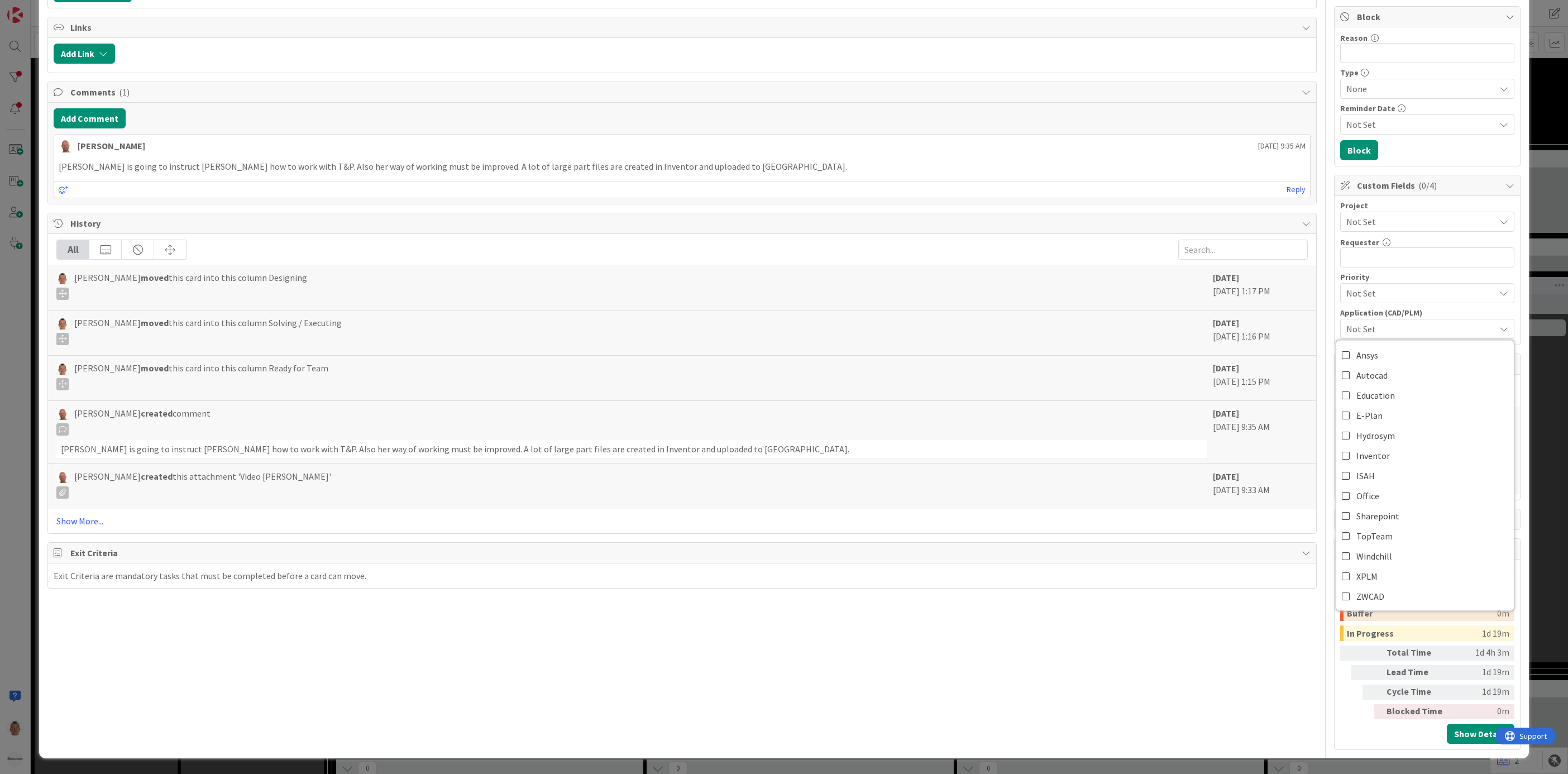
scroll to position [287, 0]
click at [1045, 214] on span "Not Set" at bounding box center [1418, 222] width 143 height 16
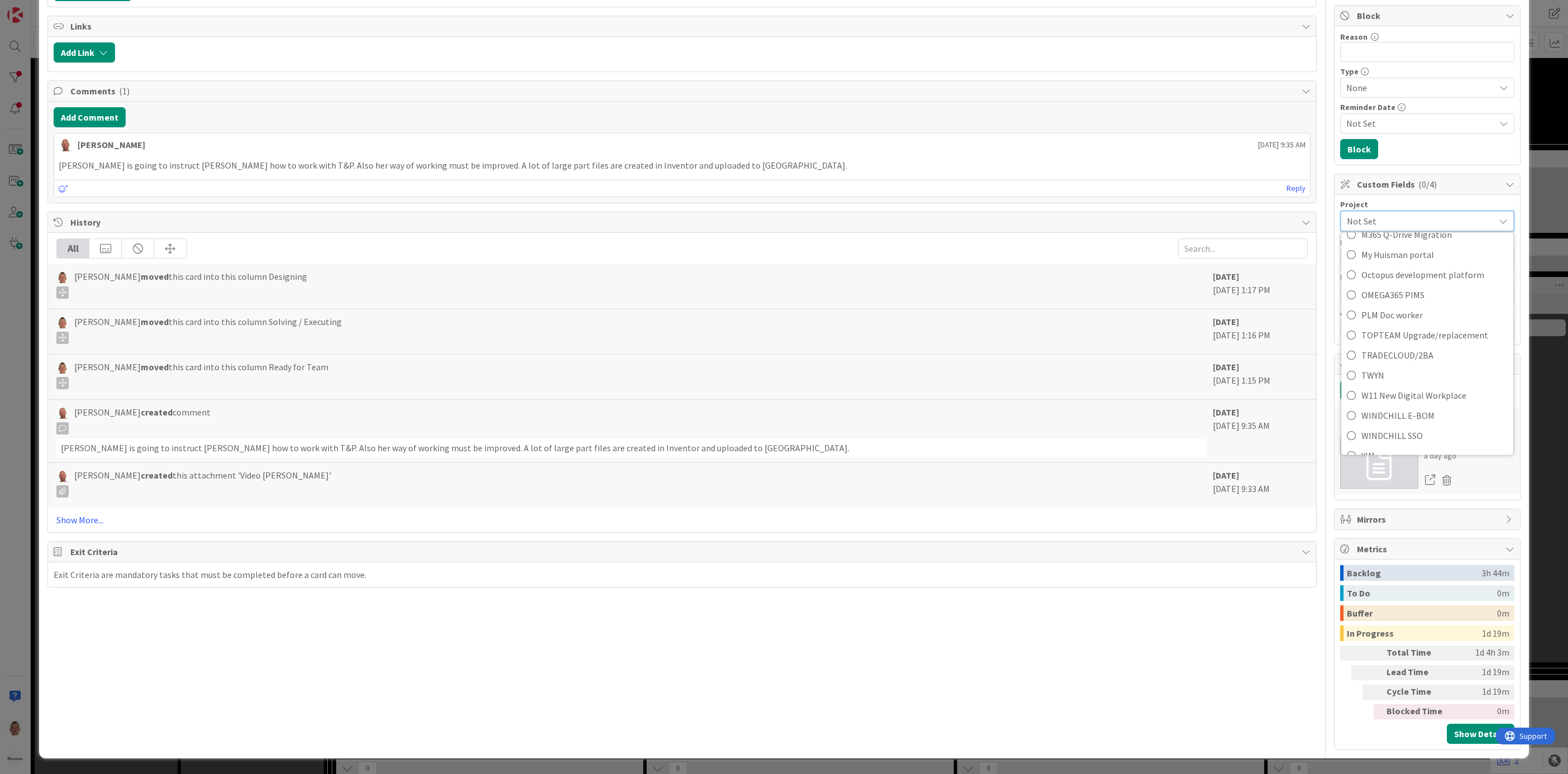
scroll to position [764, 0]
click at [1045, 372] on span "W11 New Digital Workplace" at bounding box center [1435, 381] width 146 height 17
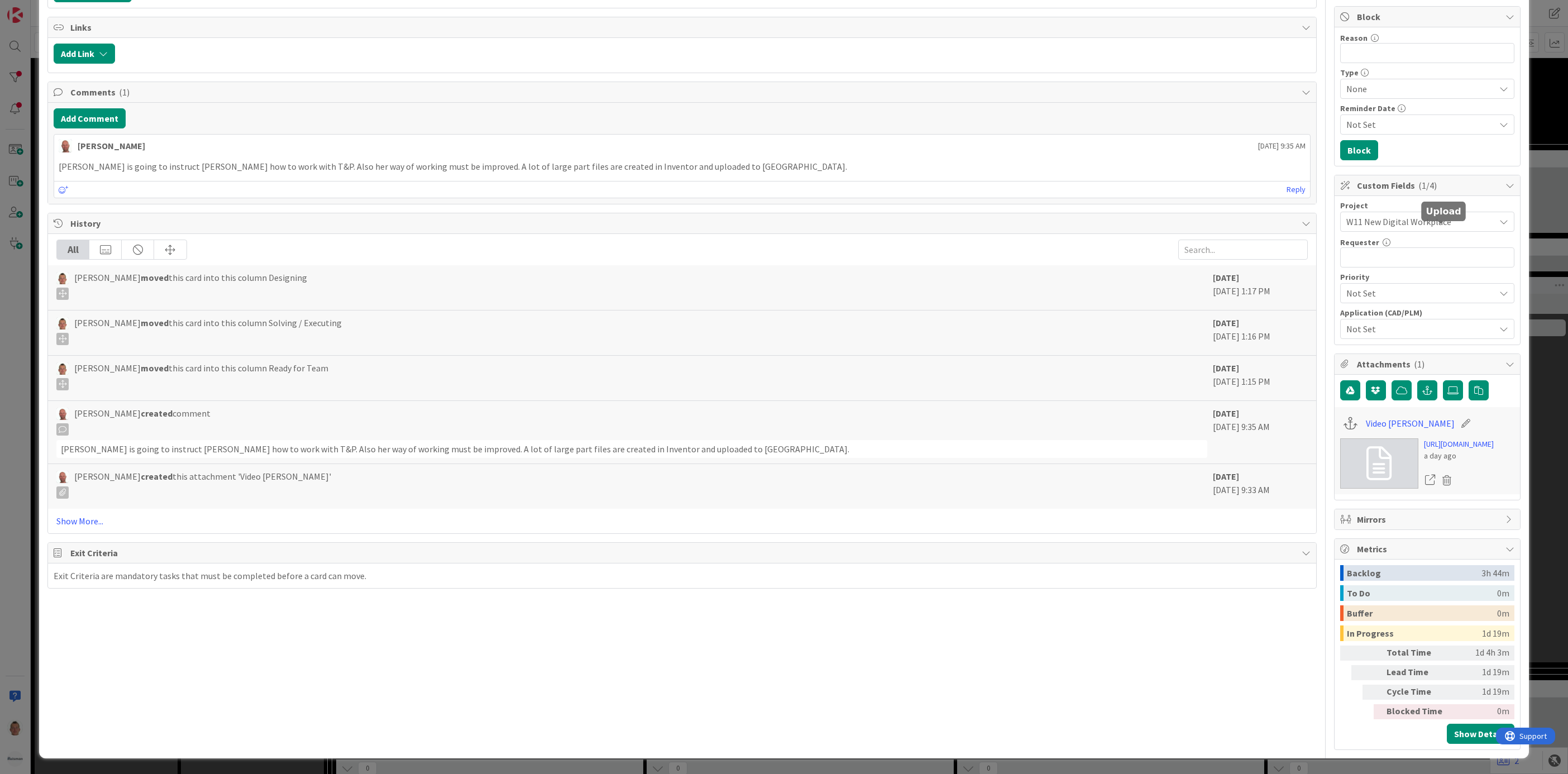
scroll to position [371, 0]
click at [1045, 298] on div "ID 2388 Team CAD/PLM Kanban Designing Title 11 / 128 Tube & Pipe Description Th…" at bounding box center [784, 387] width 1568 height 774
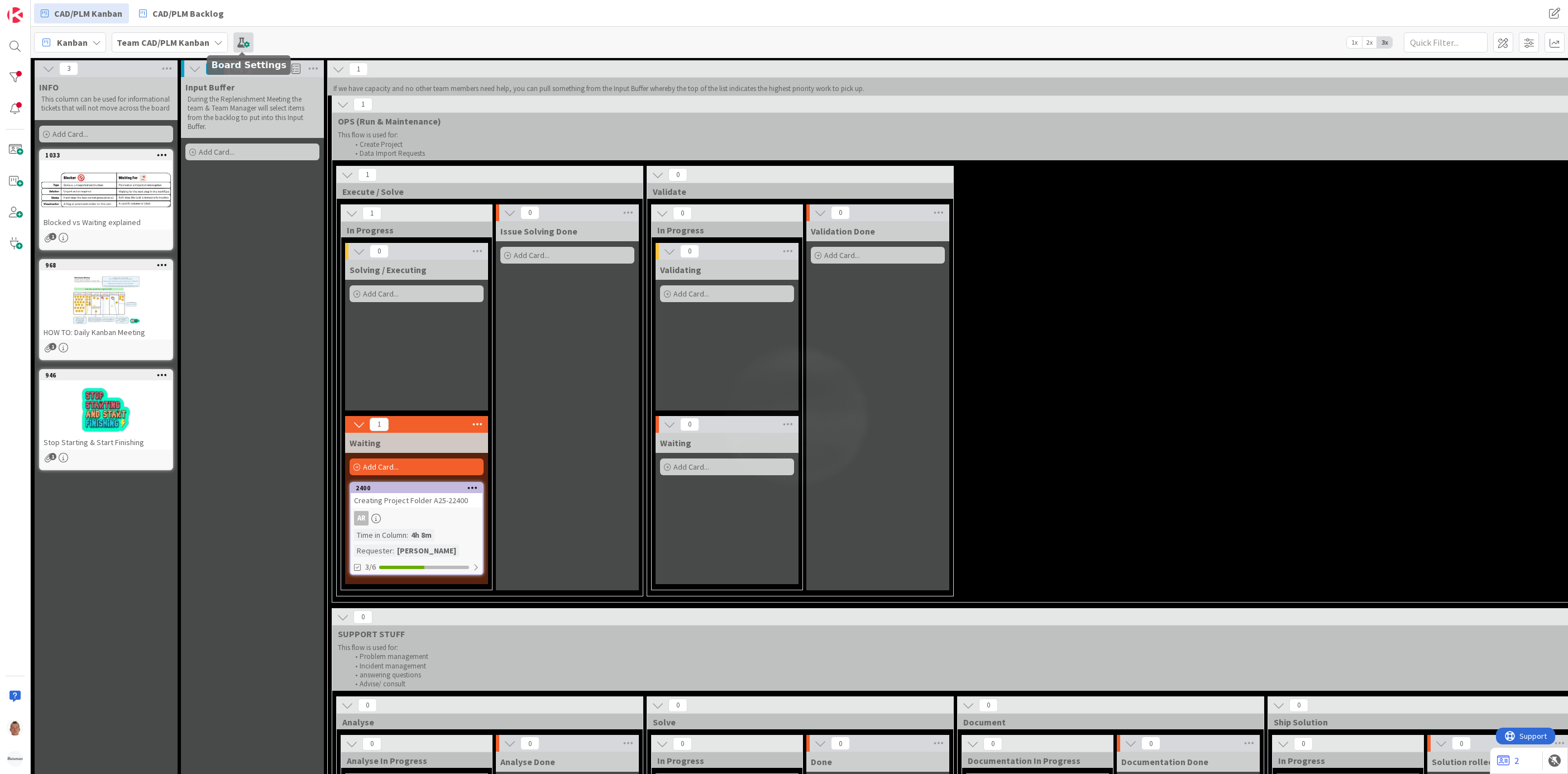
click at [248, 46] on span at bounding box center [243, 42] width 20 height 20
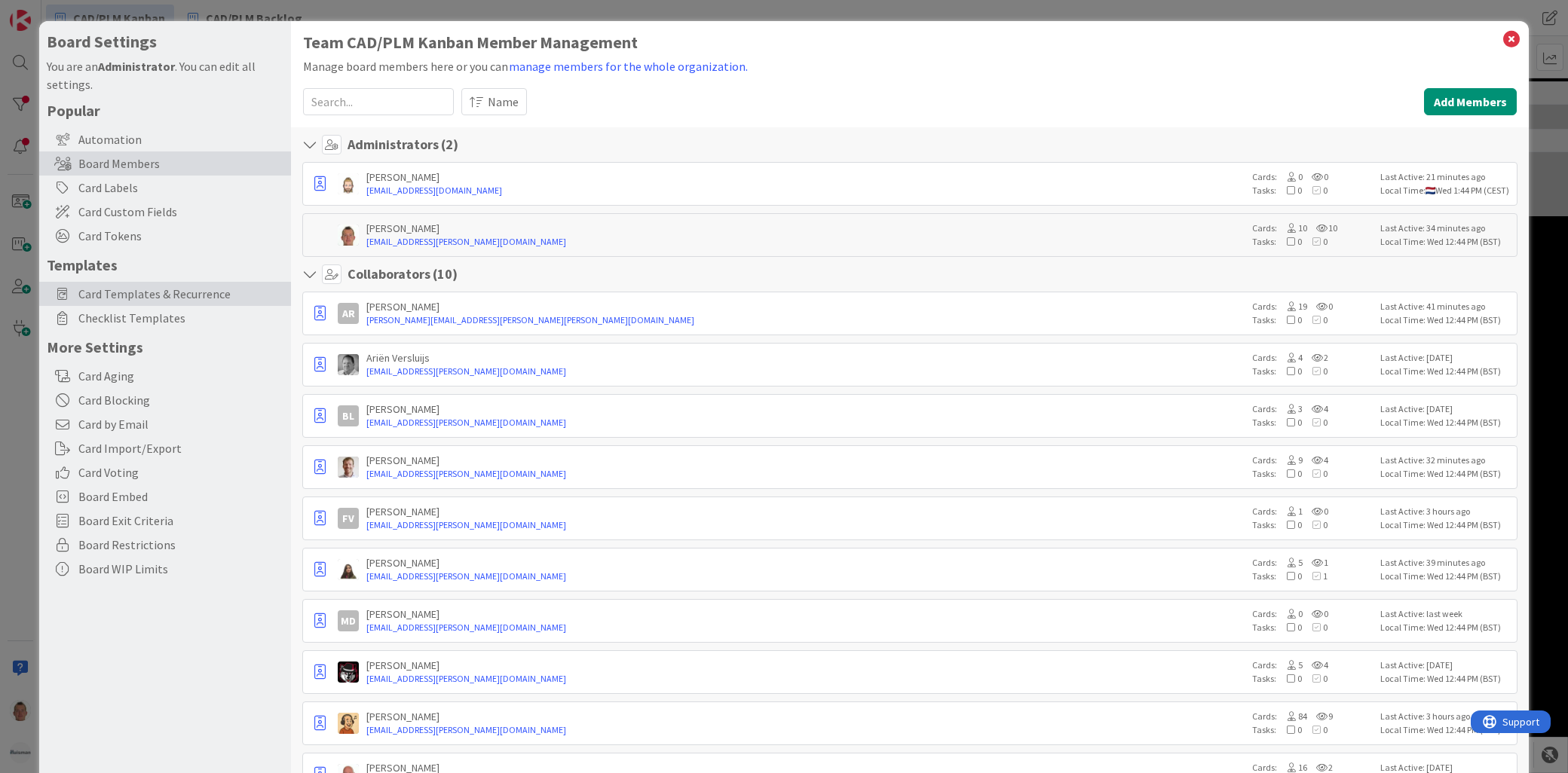
click at [192, 294] on span "Card Templates & Recurrence" at bounding box center [181, 294] width 205 height 18
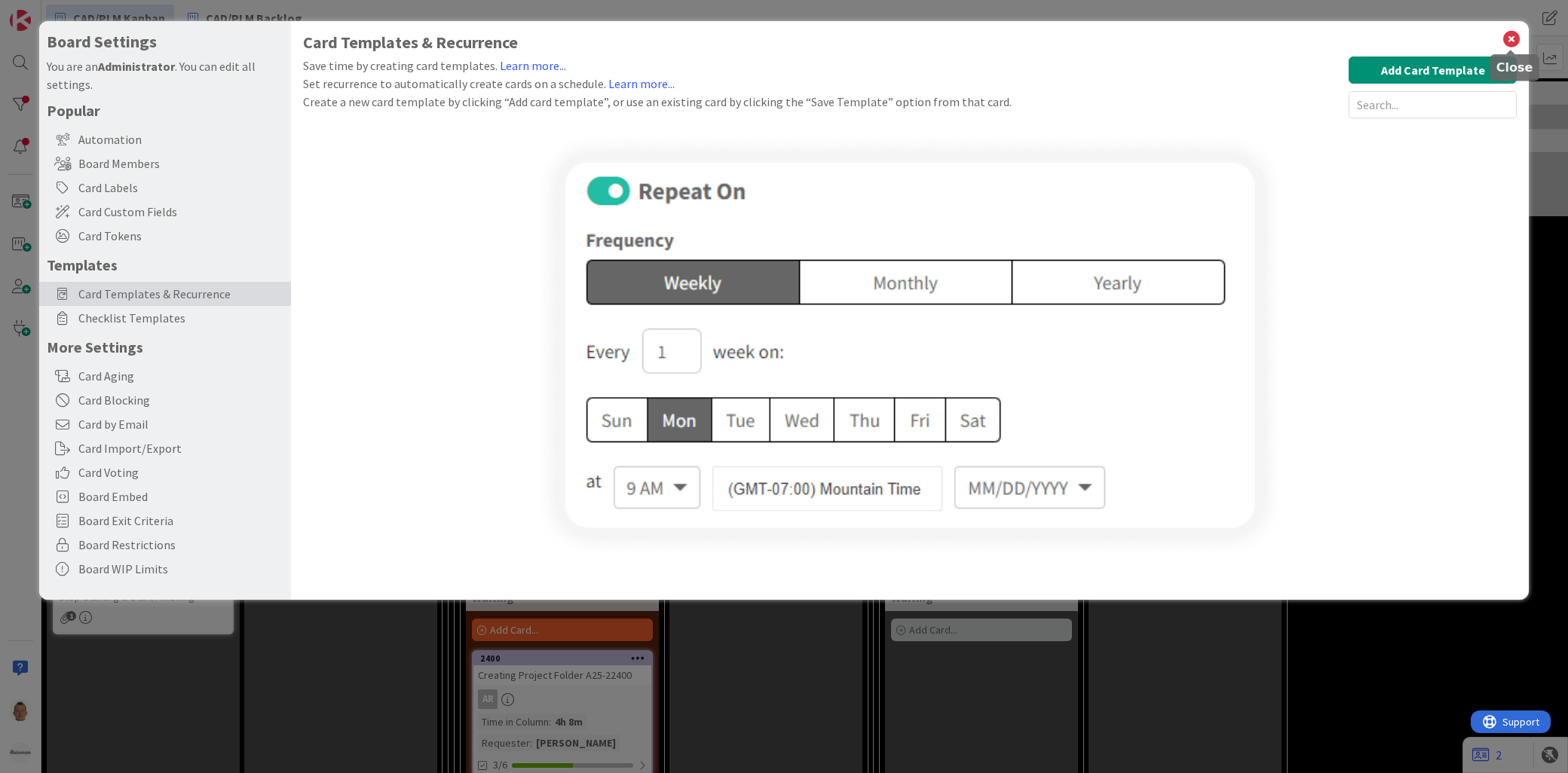
click at [1410, 34] on icon at bounding box center [1511, 39] width 20 height 21
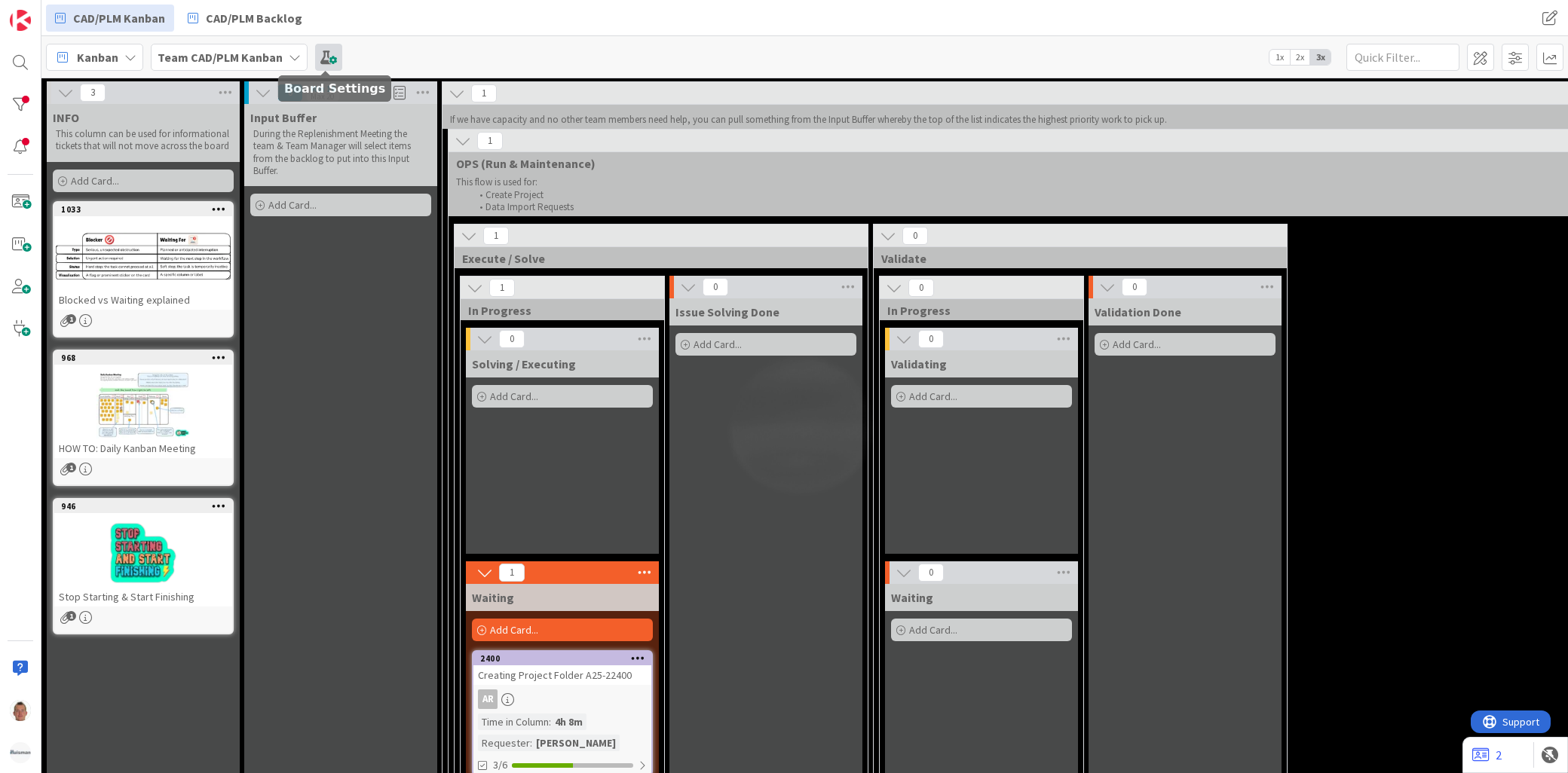
click at [325, 54] on span at bounding box center [328, 57] width 27 height 27
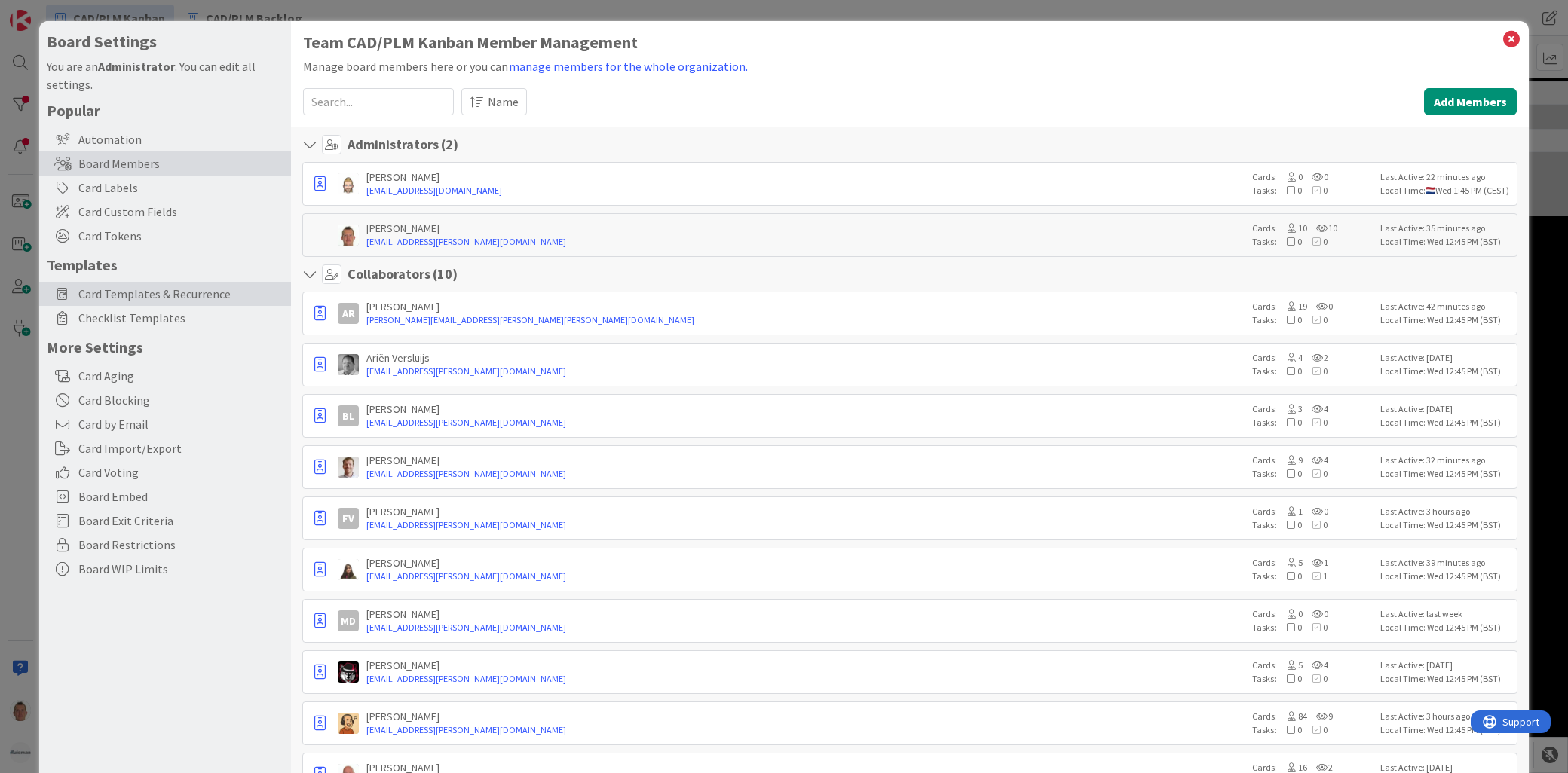
click at [186, 283] on div "Card Templates & Recurrence" at bounding box center [165, 293] width 251 height 24
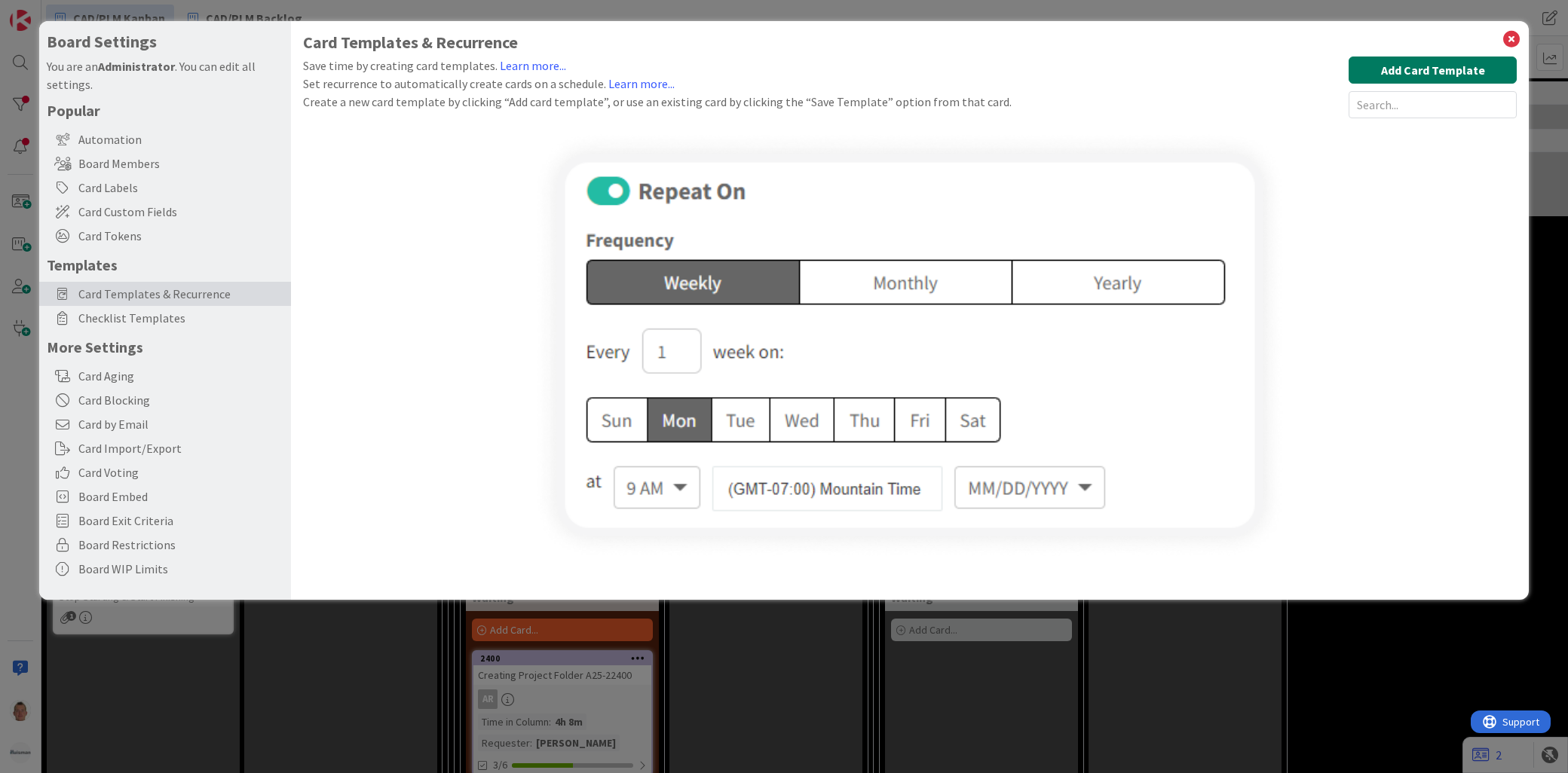
click at [1396, 71] on button "Add Card Template" at bounding box center [1432, 70] width 168 height 27
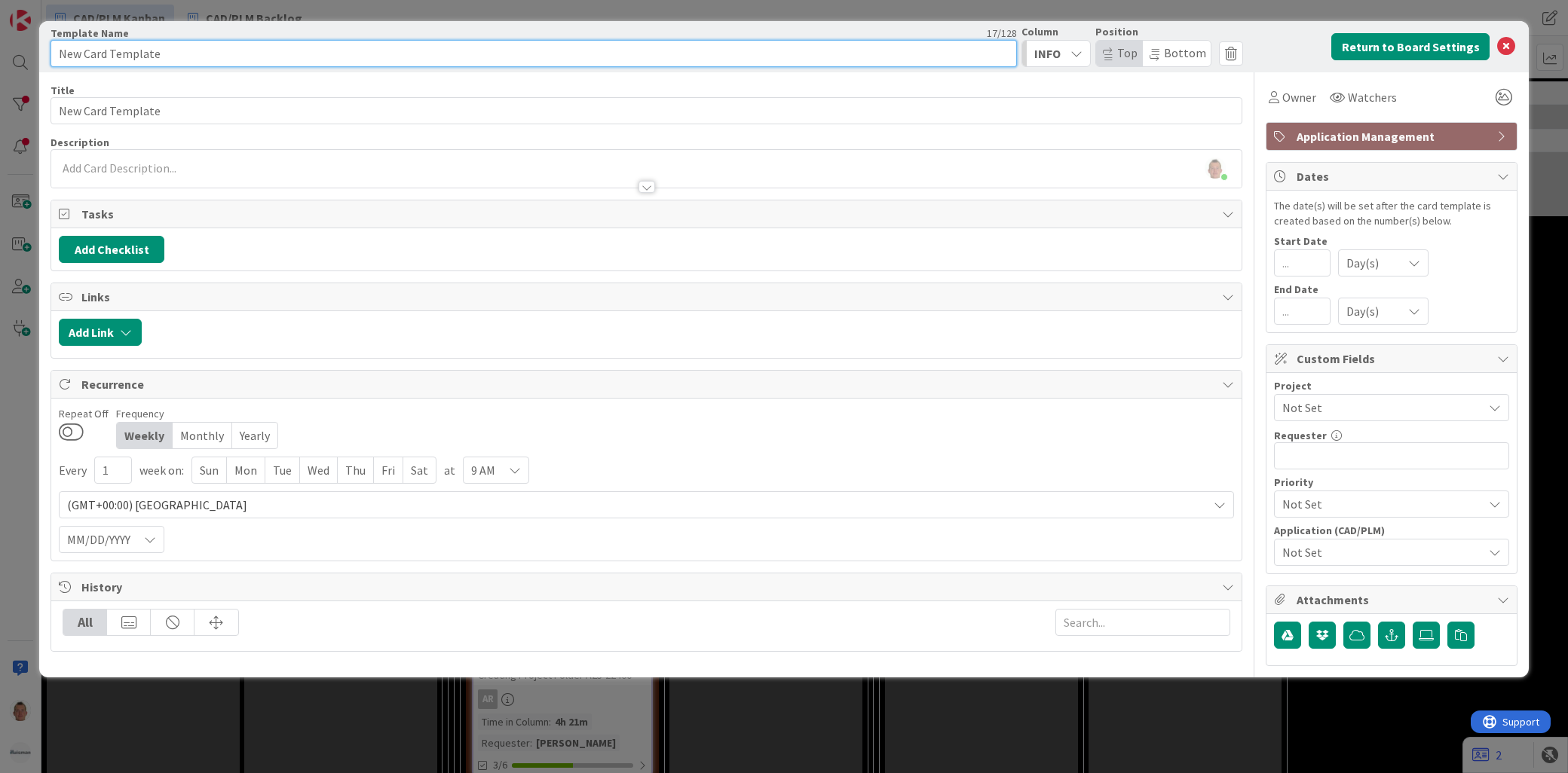
click at [227, 54] on input "New Card Template" at bounding box center [533, 53] width 966 height 27
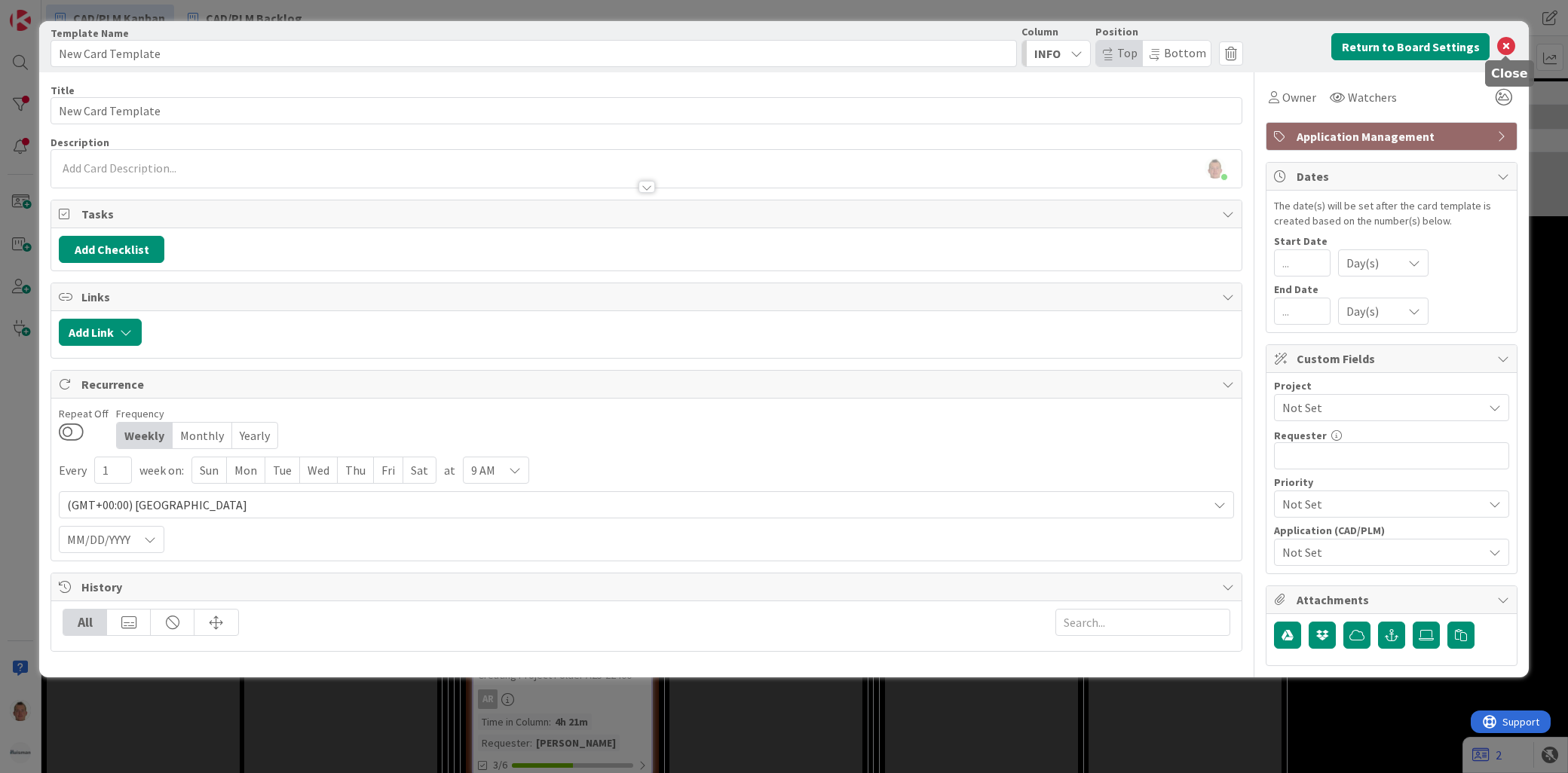
click at [1410, 42] on icon at bounding box center [1506, 47] width 18 height 18
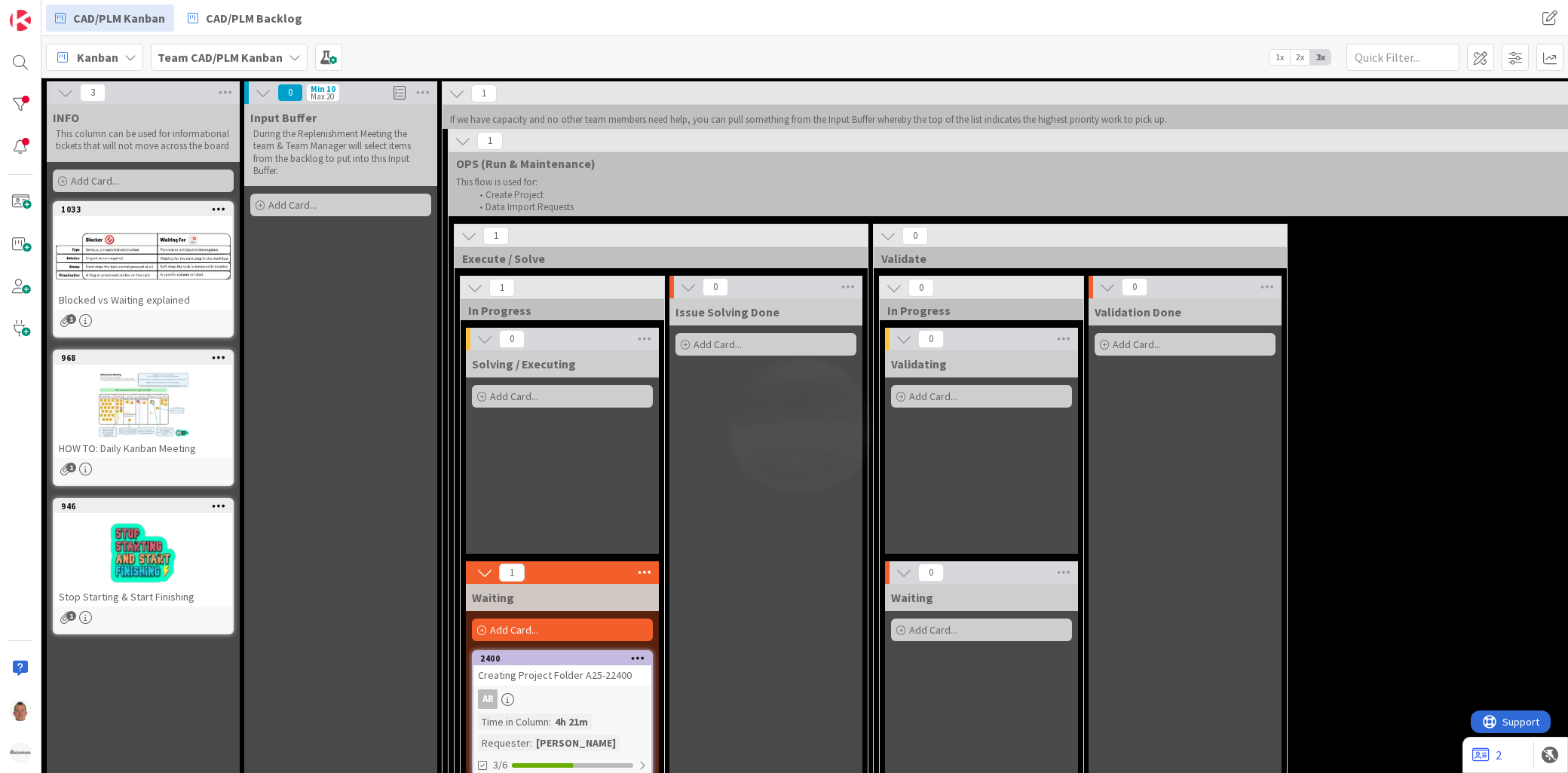
click at [646, 659] on div at bounding box center [638, 658] width 27 height 11
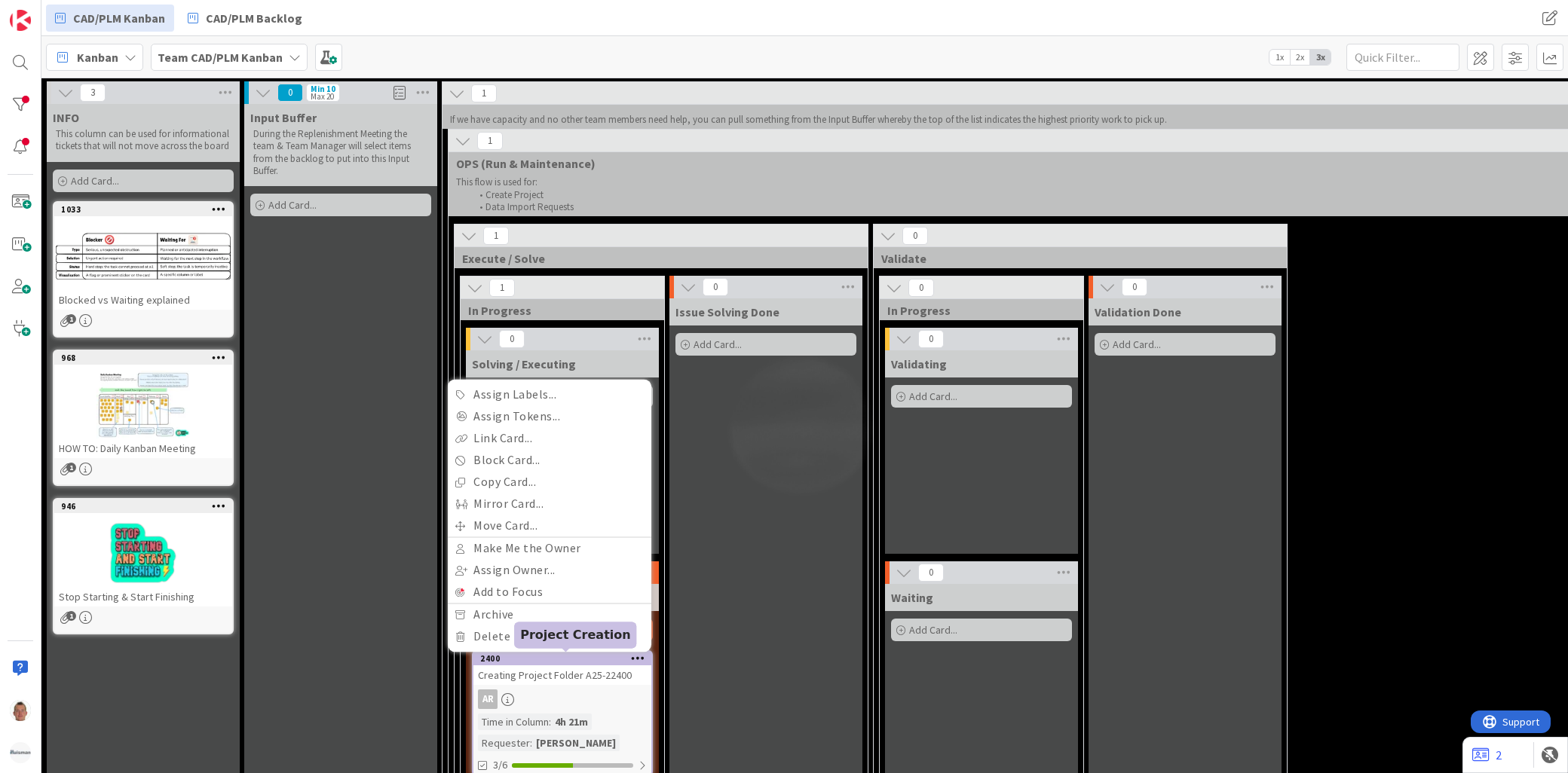
click at [587, 661] on div "2400" at bounding box center [565, 658] width 171 height 11
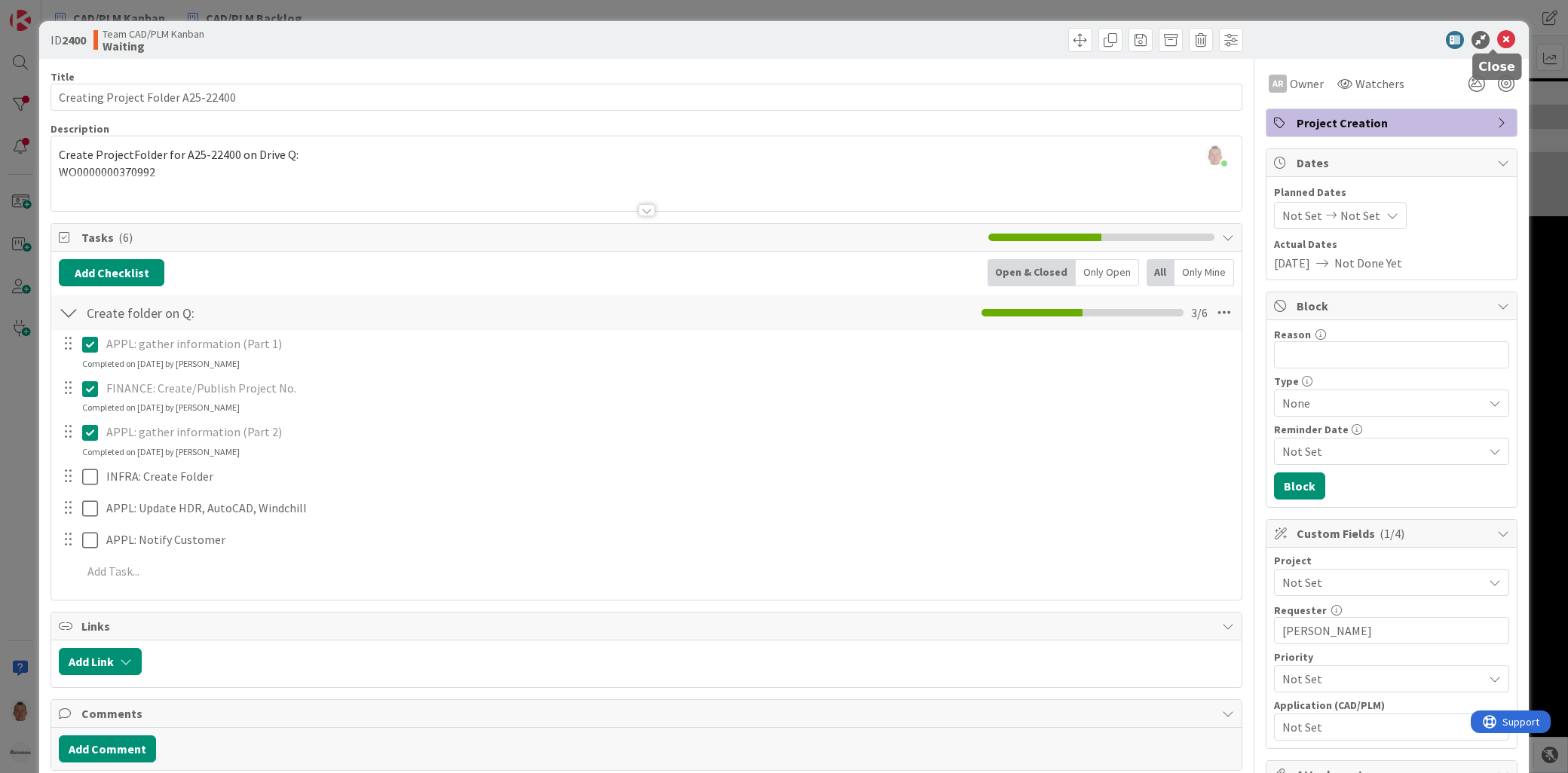
click at [1410, 36] on icon at bounding box center [1506, 40] width 18 height 18
